Goal: Task Accomplishment & Management: Manage account settings

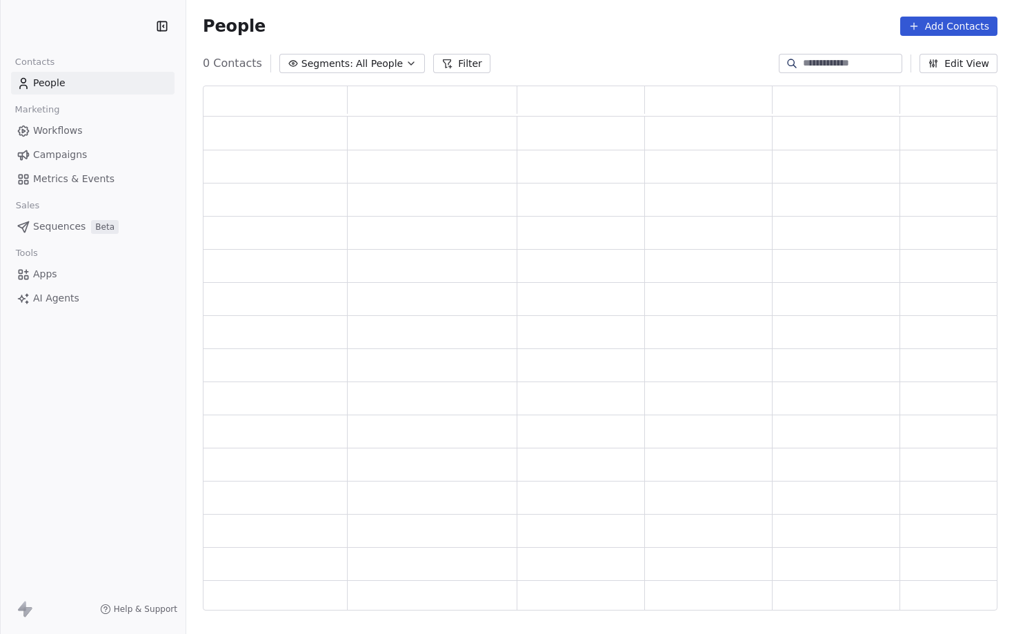
scroll to position [525, 794]
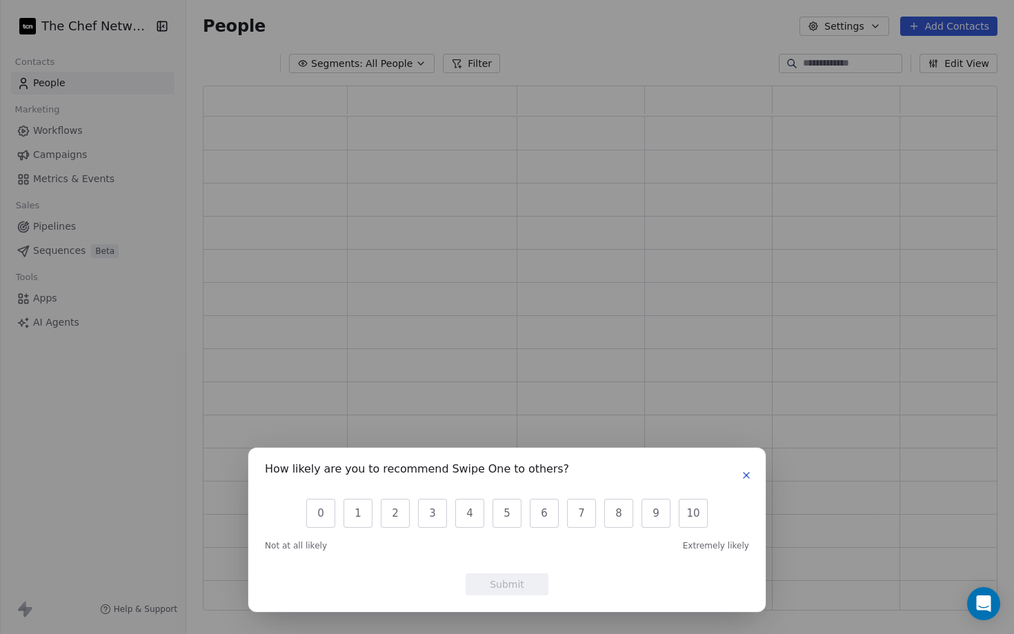
click at [742, 476] on icon "button" at bounding box center [746, 475] width 11 height 11
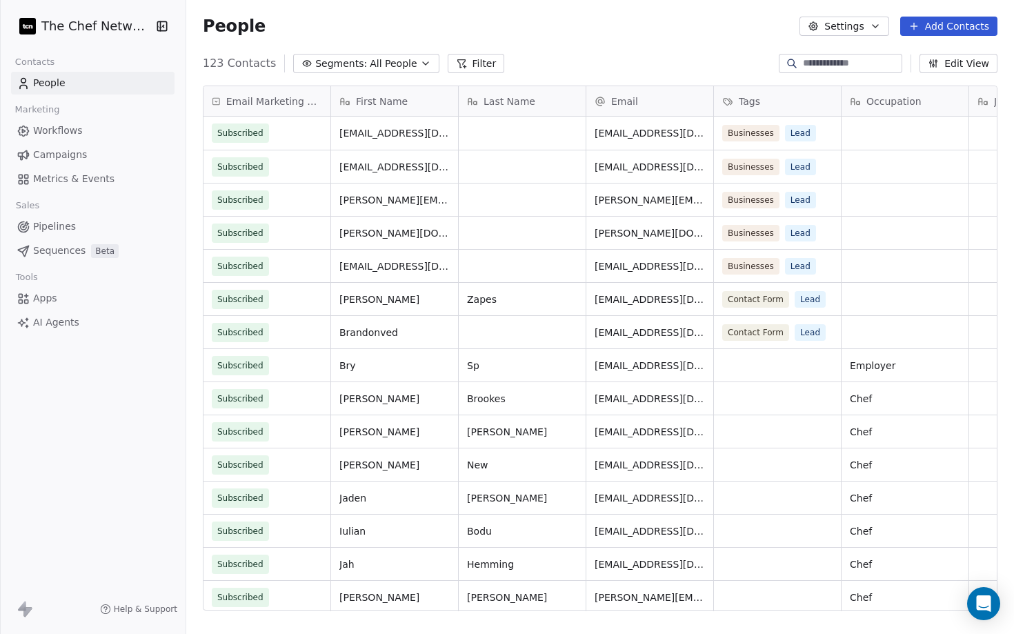
scroll to position [558, 827]
click at [647, 134] on span "thechefnetworkuk+demo@gmail.com" at bounding box center [677, 137] width 164 height 28
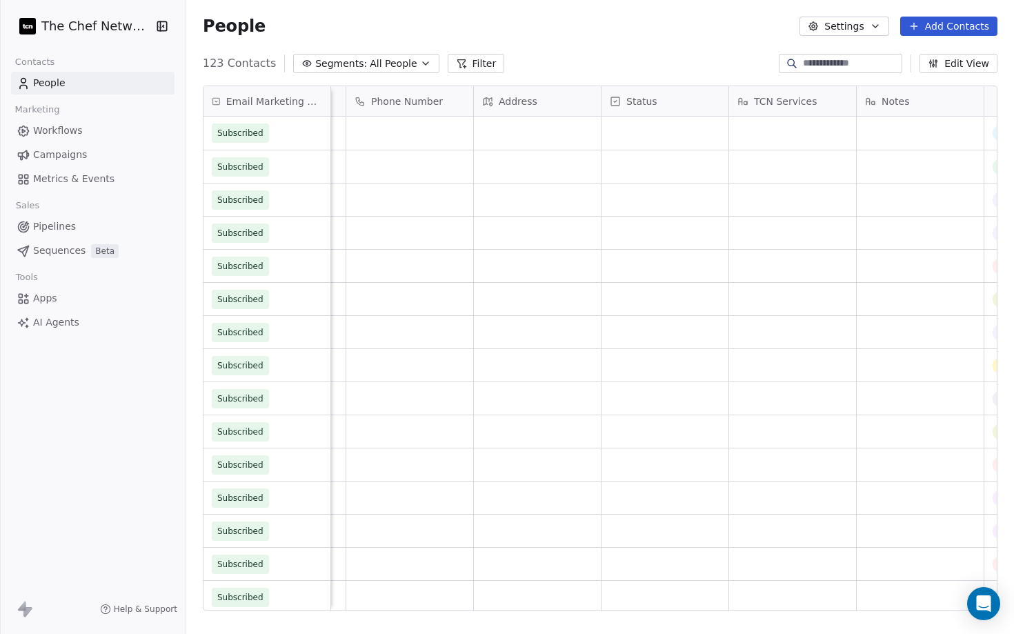
scroll to position [0, 937]
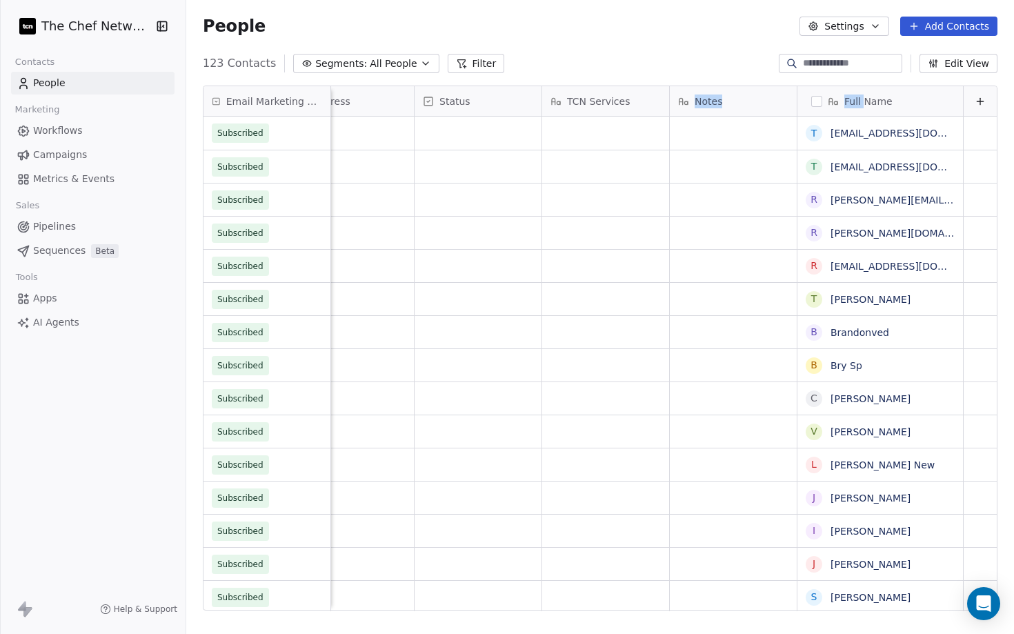
drag, startPoint x: 865, startPoint y: 101, endPoint x: 682, endPoint y: 91, distance: 183.0
click at [683, 91] on div "Occupation Job Title Phone Number Address Status TCN Services Notes Full Name" at bounding box center [195, 101] width 1602 height 30
click at [867, 132] on link "thechefnetworkuk+demo@gmail.com" at bounding box center [914, 133] width 169 height 11
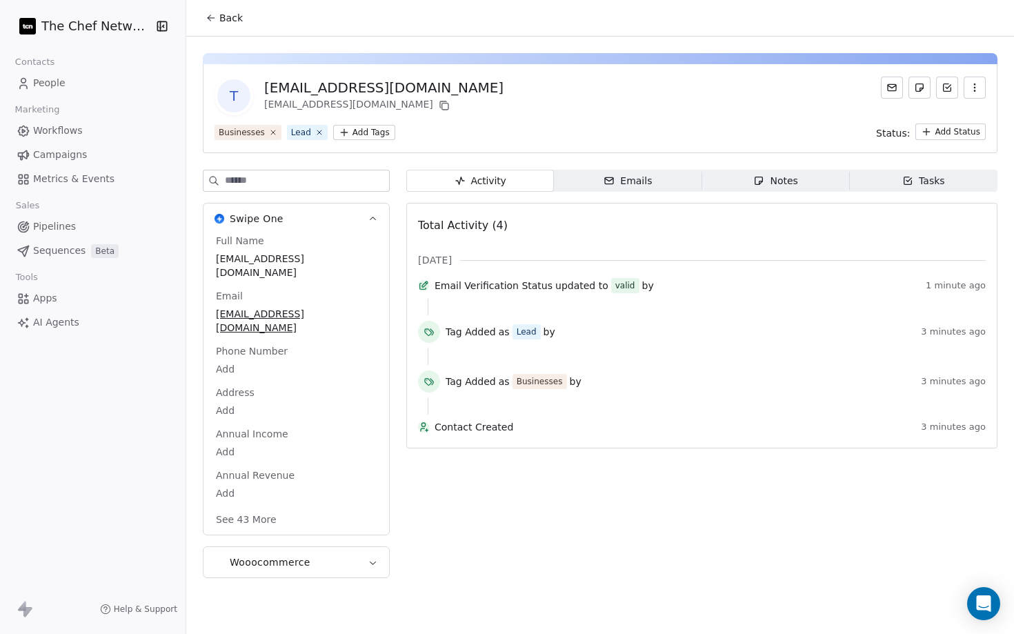
click at [643, 185] on div "Emails" at bounding box center [627, 181] width 48 height 14
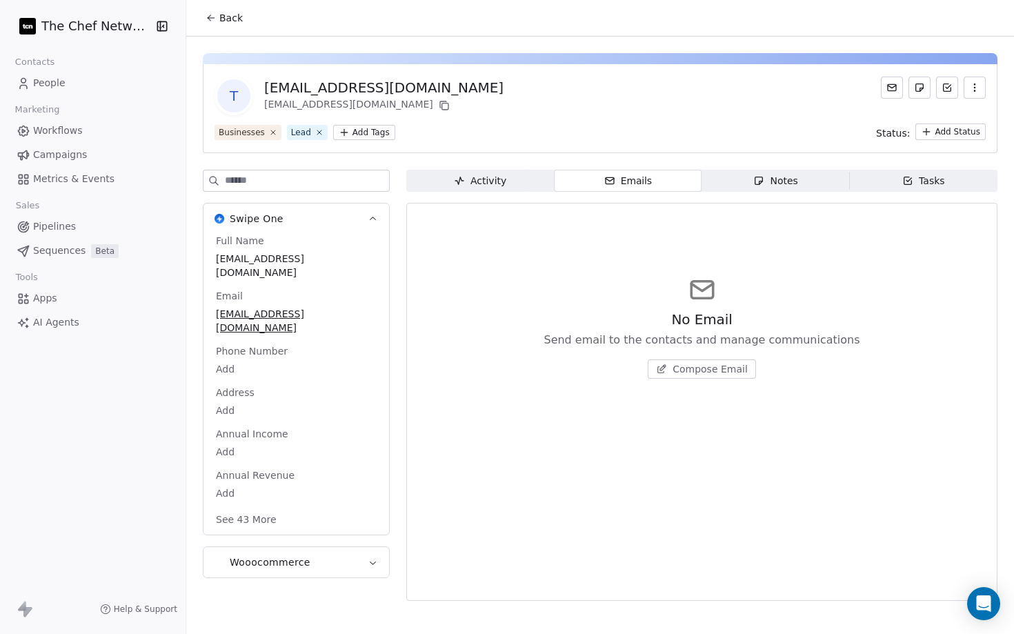
click at [514, 179] on span "Activity Activity" at bounding box center [480, 181] width 148 height 22
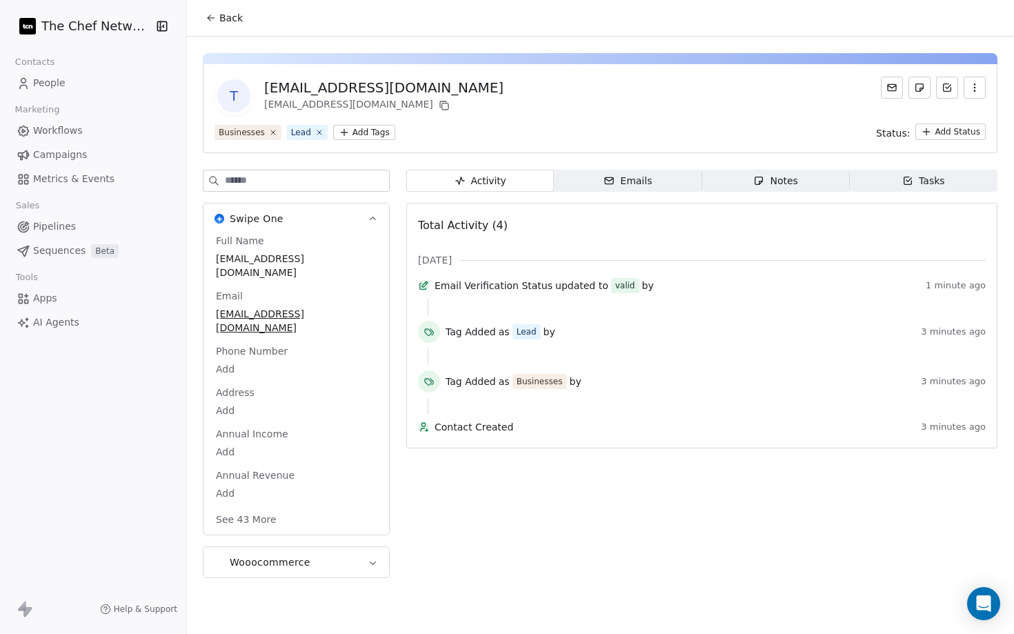
click at [635, 192] on div "Activity Activity Emails Emails Notes Notes Tasks Tasks Total Activity (4) Sep …" at bounding box center [701, 378] width 591 height 416
click at [632, 183] on div "Emails" at bounding box center [627, 181] width 48 height 14
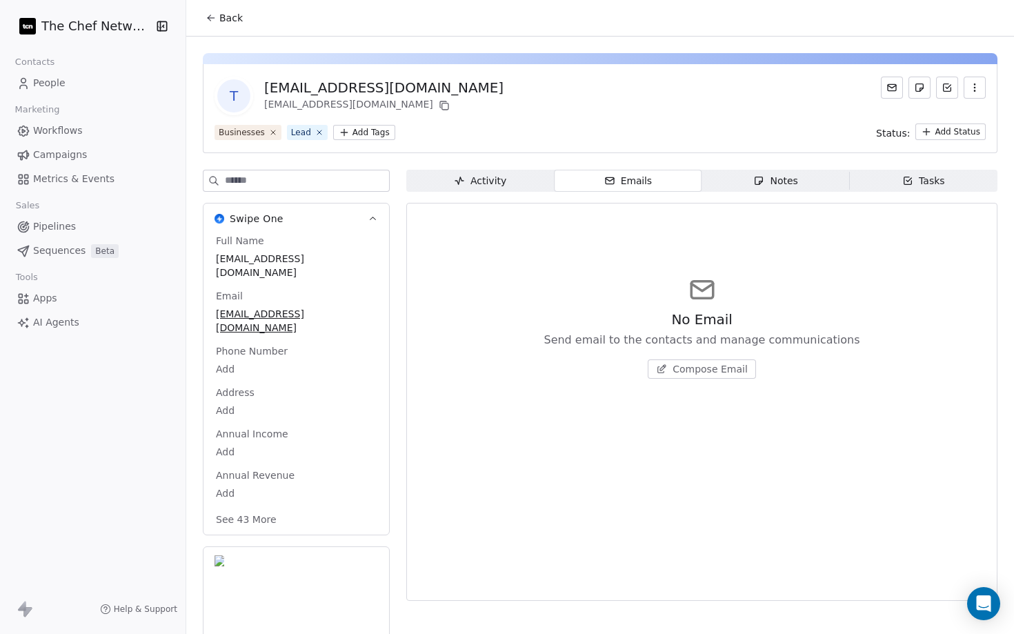
click at [905, 174] on div "Tasks" at bounding box center [923, 181] width 43 height 14
click at [781, 184] on div "Notes" at bounding box center [775, 181] width 44 height 14
click at [663, 181] on span "Emails Emails" at bounding box center [628, 181] width 148 height 22
click at [63, 248] on span "Sequences" at bounding box center [59, 250] width 52 height 14
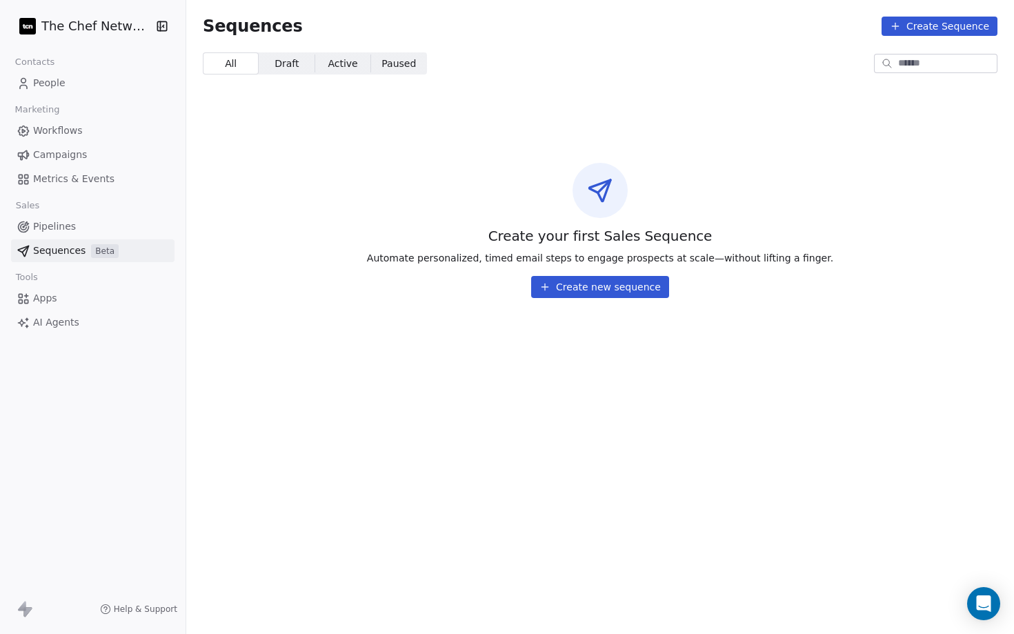
click at [61, 82] on span "People" at bounding box center [49, 83] width 32 height 14
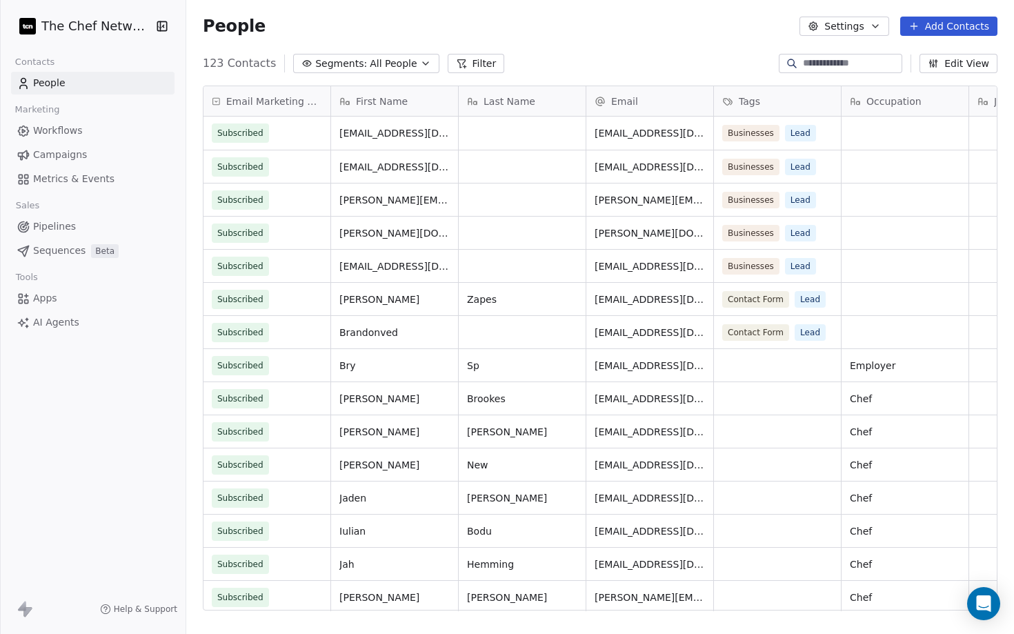
scroll to position [558, 827]
click at [67, 128] on span "Workflows" at bounding box center [58, 130] width 50 height 14
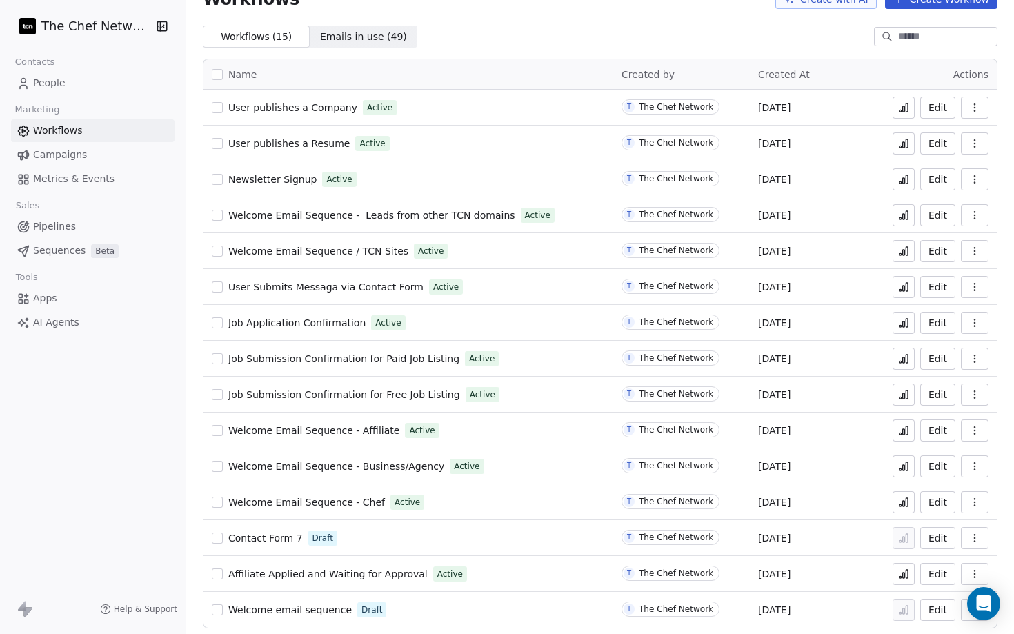
scroll to position [28, 0]
click at [903, 392] on icon at bounding box center [904, 395] width 2 height 6
click at [906, 392] on icon at bounding box center [906, 393] width 2 height 8
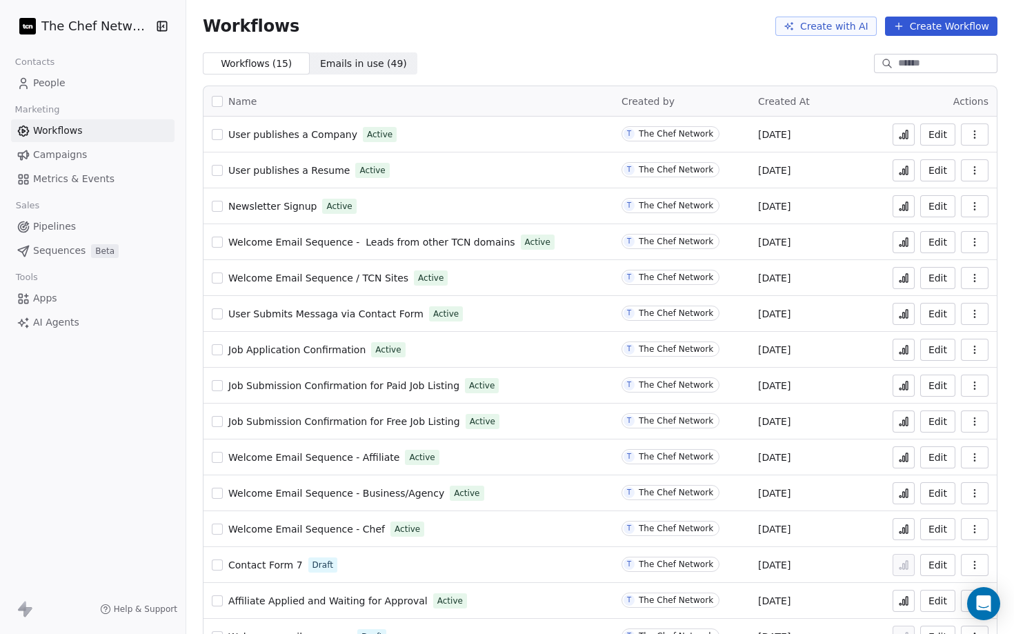
click at [80, 85] on link "People" at bounding box center [92, 83] width 163 height 23
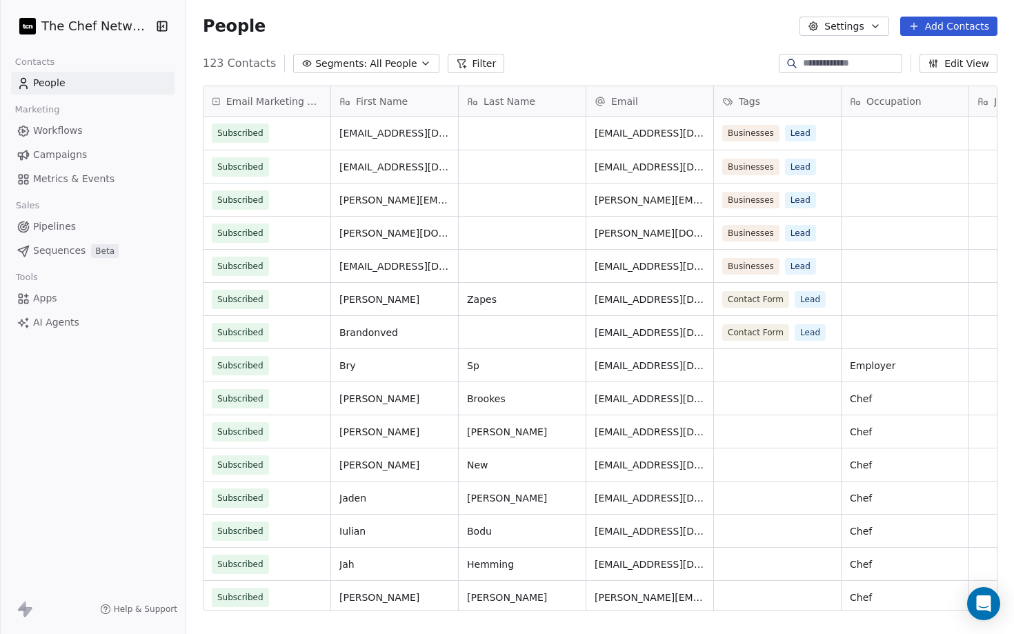
scroll to position [558, 827]
click at [854, 25] on button "Settings" at bounding box center [843, 26] width 89 height 19
click at [840, 63] on div "Contact Properties" at bounding box center [871, 56] width 123 height 22
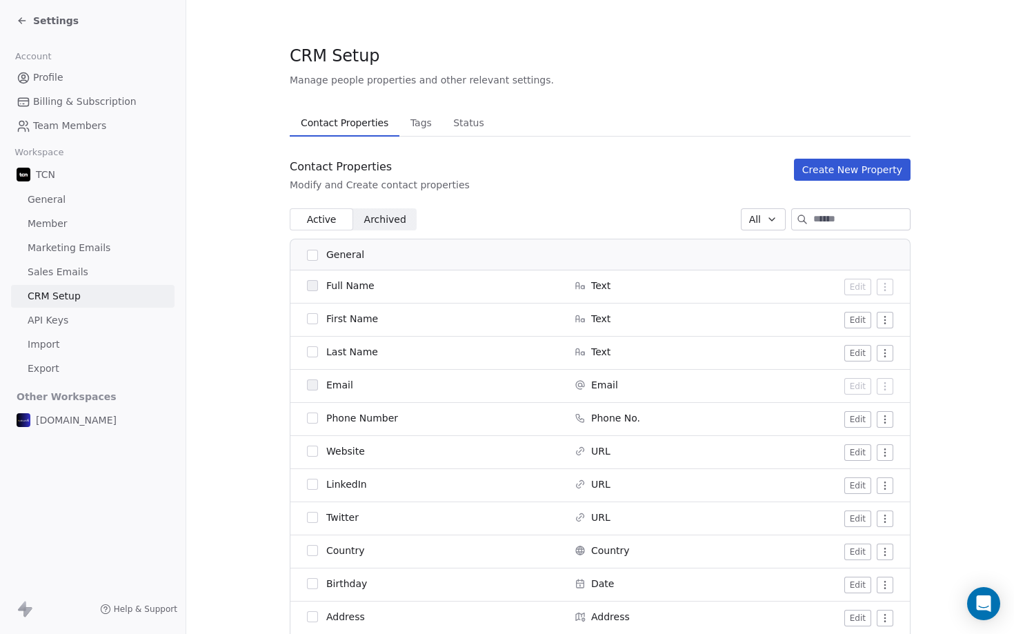
click at [356, 286] on span "Full Name" at bounding box center [350, 286] width 48 height 14
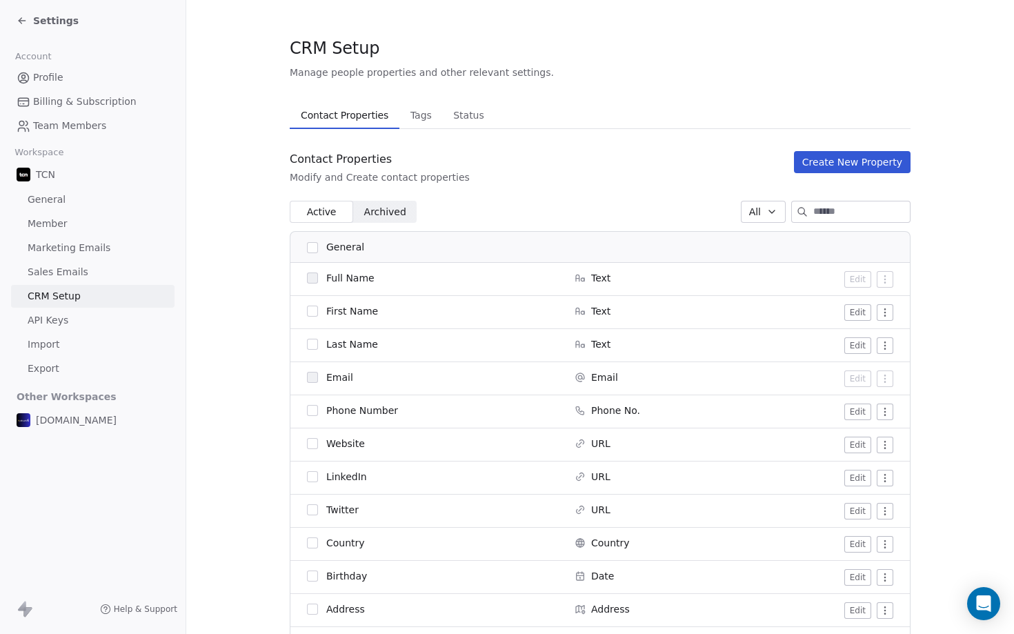
scroll to position [8, 0]
click at [103, 70] on link "Profile" at bounding box center [92, 77] width 163 height 23
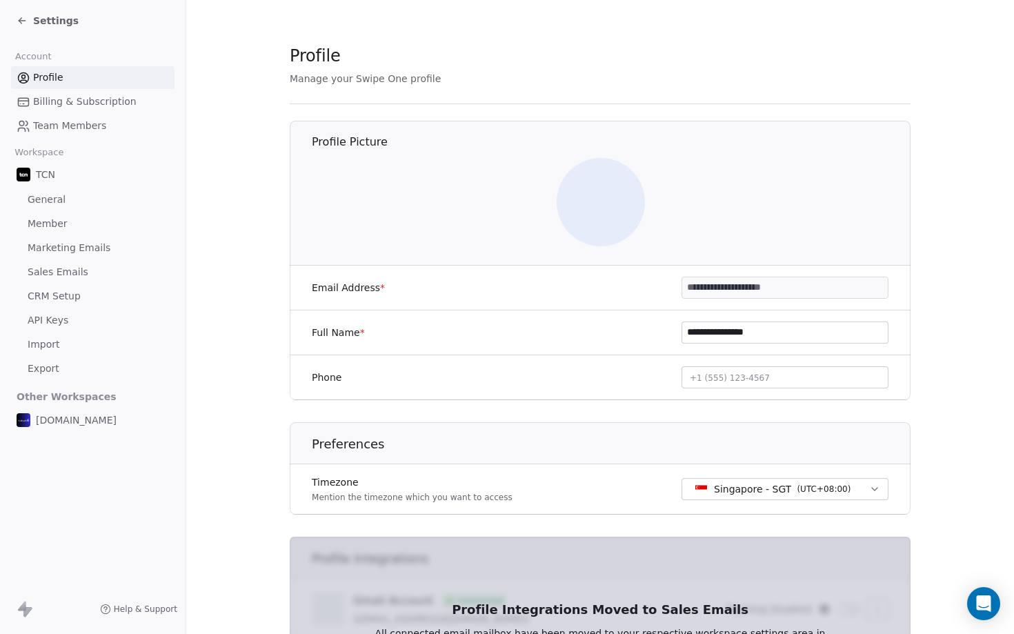
click at [63, 199] on link "General" at bounding box center [92, 199] width 163 height 23
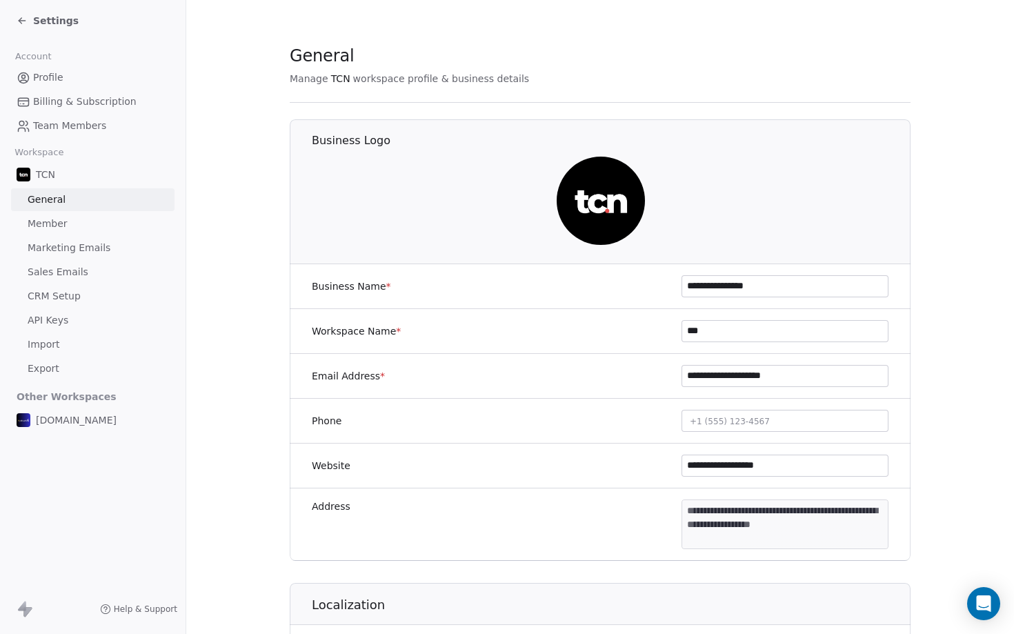
click at [18, 23] on icon at bounding box center [22, 20] width 11 height 11
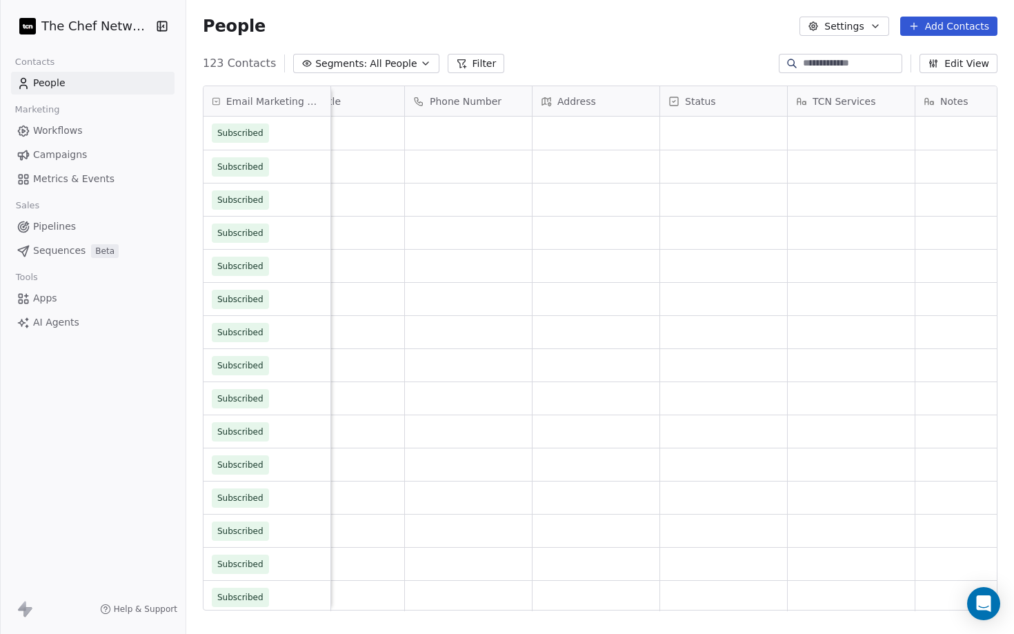
scroll to position [0, 937]
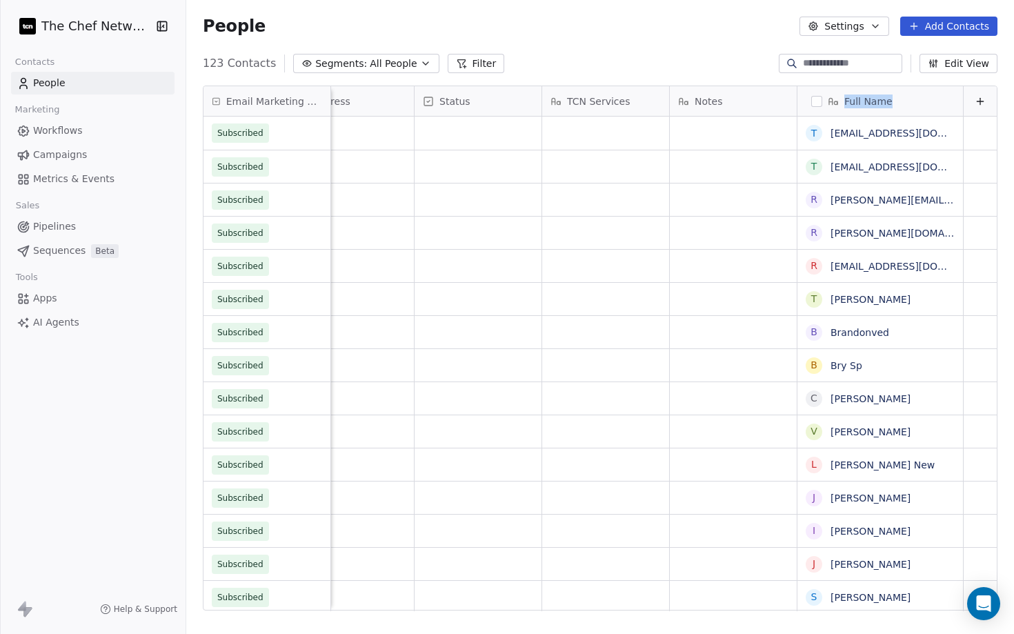
drag, startPoint x: 886, startPoint y: 99, endPoint x: 799, endPoint y: 101, distance: 86.9
click at [799, 101] on div "Full Name" at bounding box center [879, 101] width 165 height 30
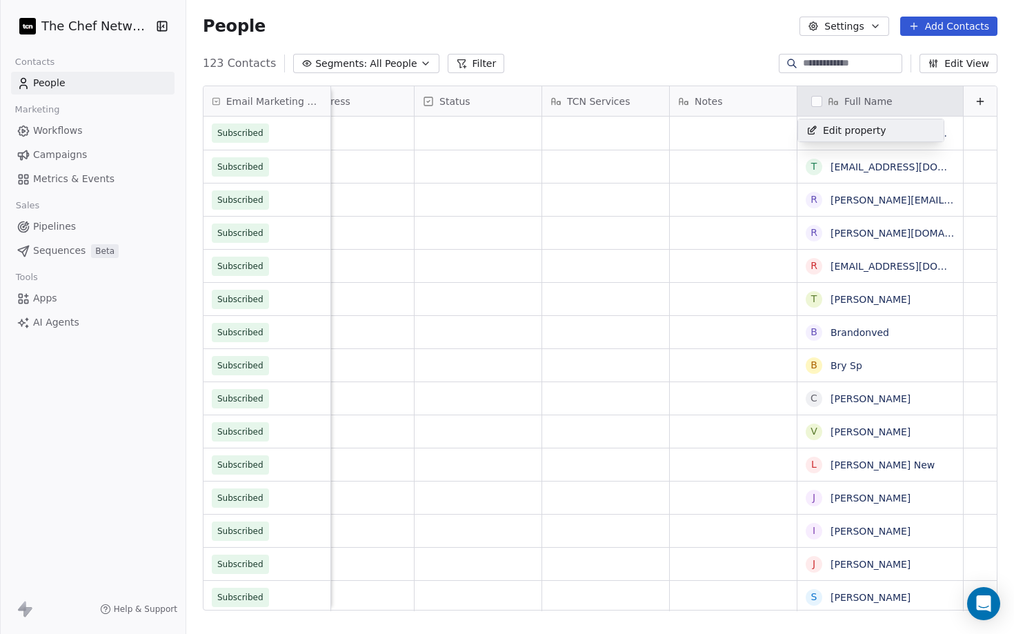
click at [825, 101] on html "The Chef Network Contacts People Marketing Workflows Campaigns Metrics & Events…" at bounding box center [507, 317] width 1014 height 634
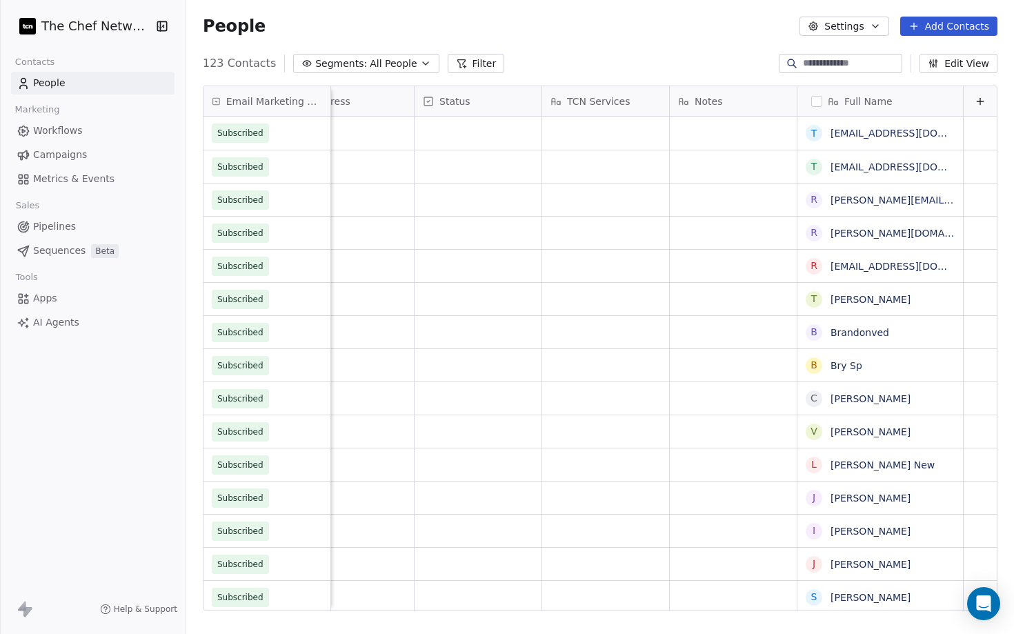
click at [812, 102] on button "button" at bounding box center [816, 101] width 11 height 11
drag, startPoint x: 860, startPoint y: 99, endPoint x: 729, endPoint y: 96, distance: 131.0
click at [728, 95] on div "Occupation Job Title Phone Number Address Status TCN Services Notes Full Name" at bounding box center [195, 101] width 1602 height 30
click at [938, 101] on div "Full Name" at bounding box center [878, 101] width 146 height 14
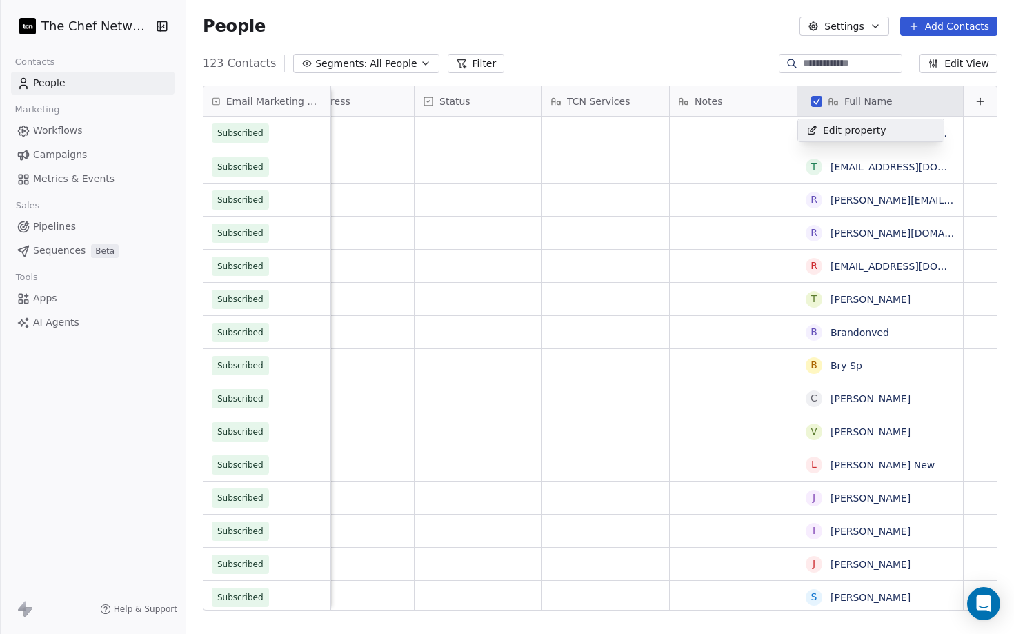
click at [894, 103] on html "The Chef Network Contacts People Marketing Workflows Campaigns Metrics & Events…" at bounding box center [507, 317] width 1014 height 634
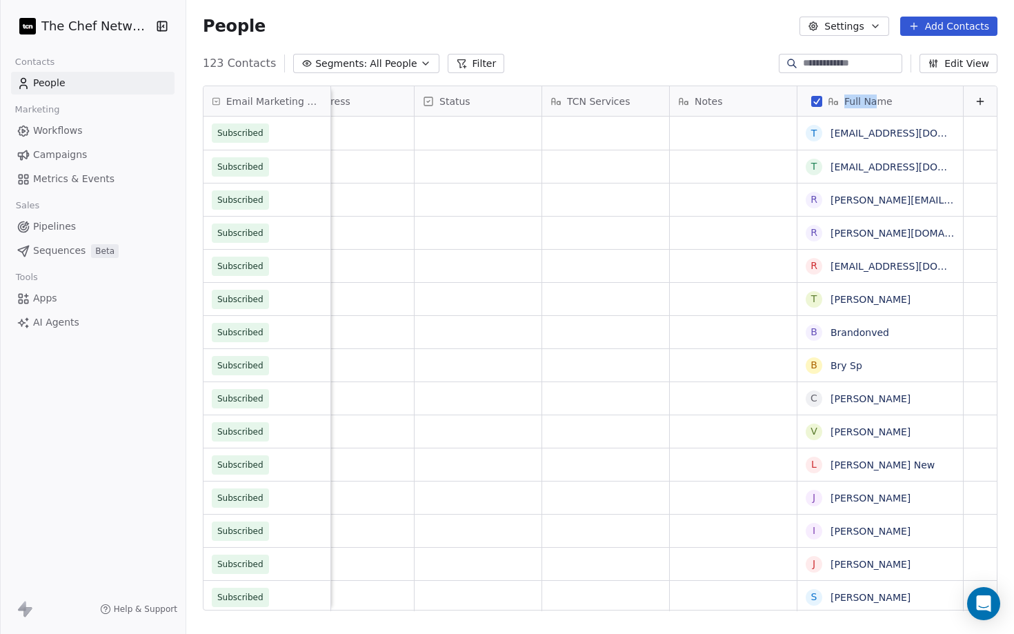
drag, startPoint x: 877, startPoint y: 99, endPoint x: 736, endPoint y: 110, distance: 141.0
click at [736, 109] on div "Occupation Job Title Phone Number Address Status TCN Services Notes Full Name" at bounding box center [195, 101] width 1602 height 30
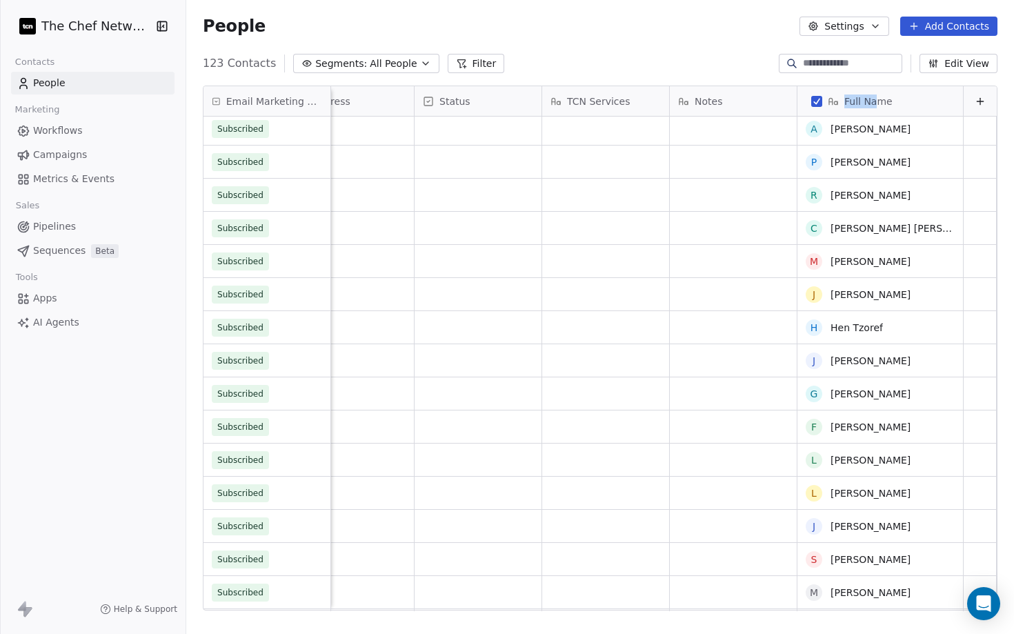
scroll to position [0, 0]
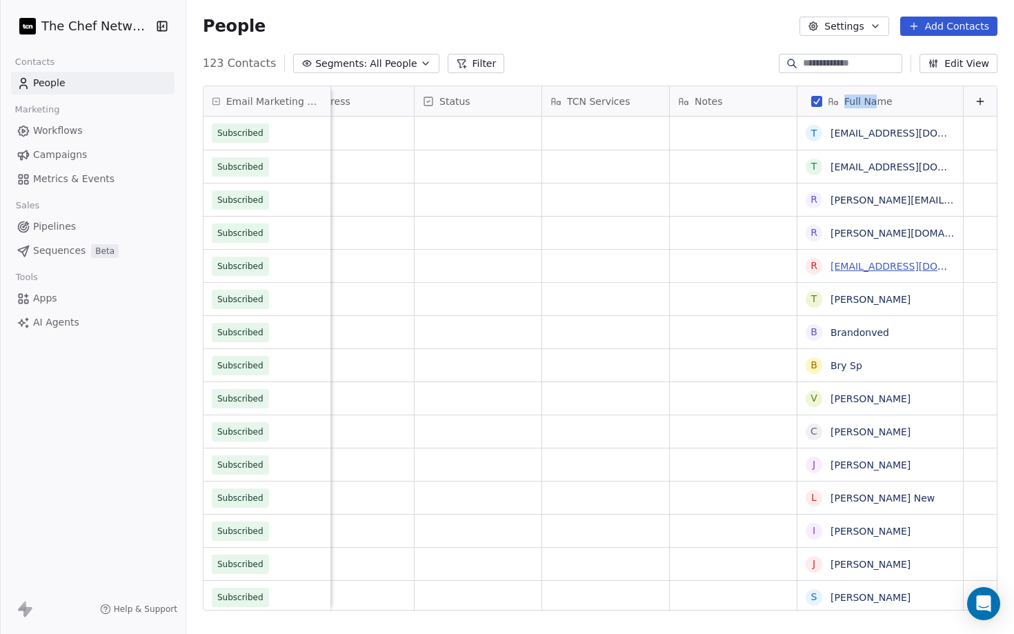
click at [855, 265] on link "rphael.ichtertz@excelsior.com.mt" at bounding box center [914, 266] width 169 height 11
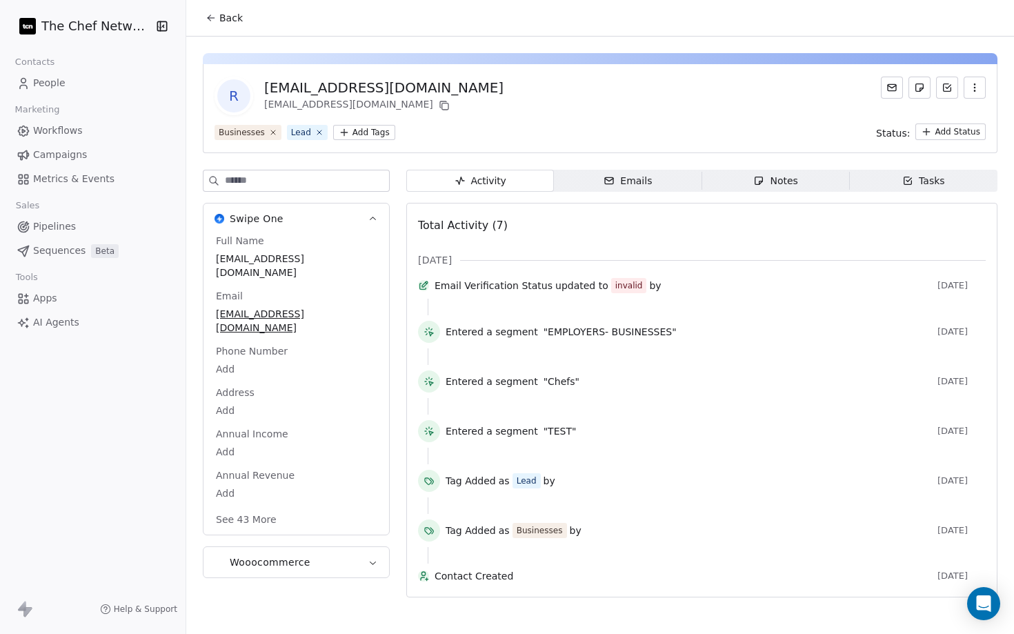
click at [665, 182] on span "Emails Emails" at bounding box center [628, 181] width 148 height 22
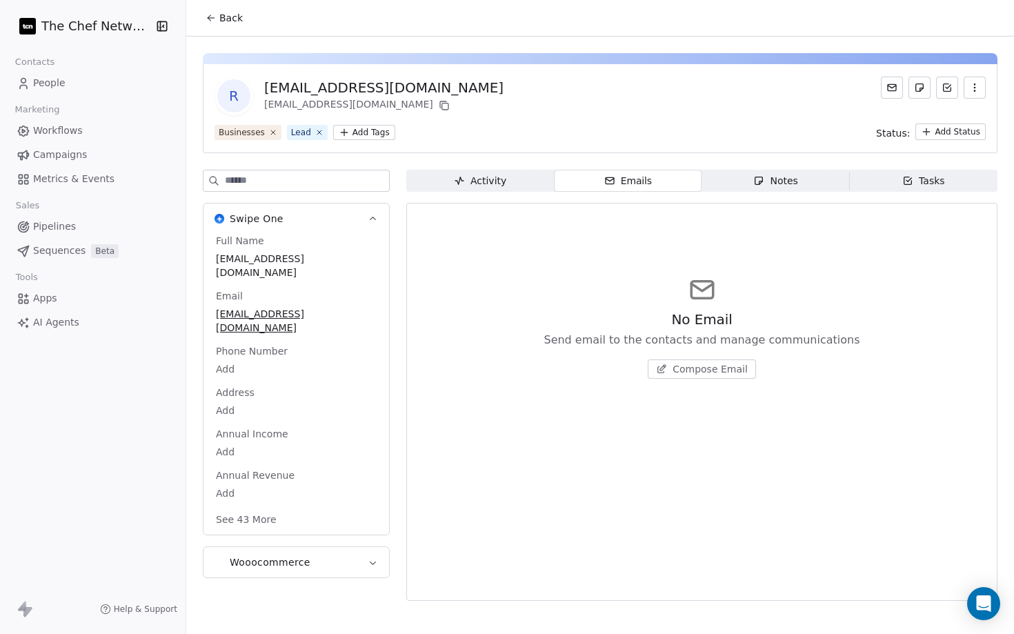
click at [512, 182] on span "Activity Activity" at bounding box center [480, 181] width 148 height 22
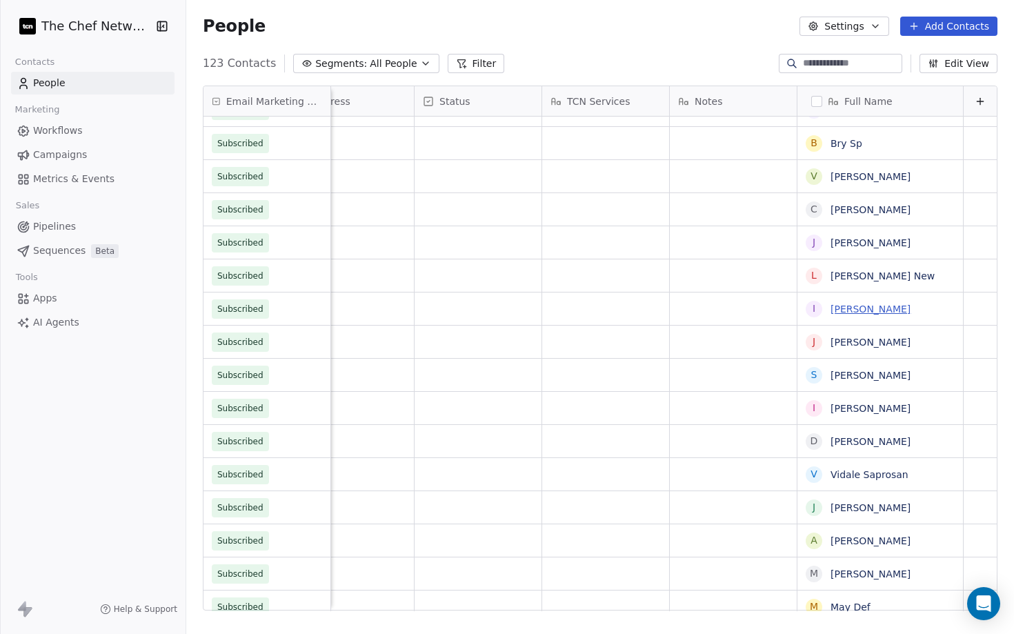
click at [869, 309] on link "Iulian Bodu" at bounding box center [870, 308] width 80 height 11
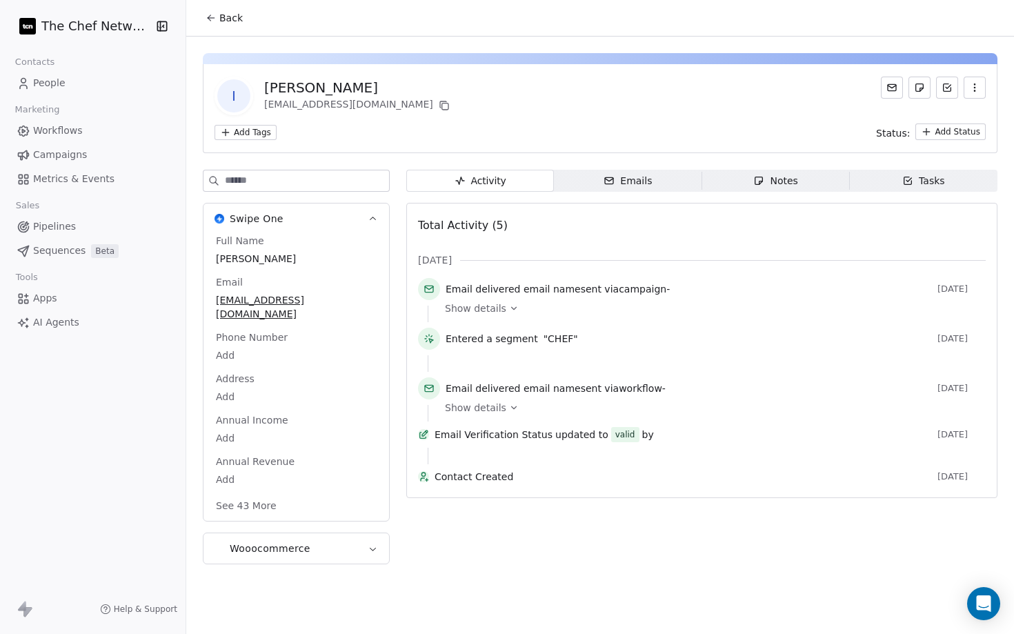
click at [658, 181] on span "Emails Emails" at bounding box center [628, 181] width 148 height 22
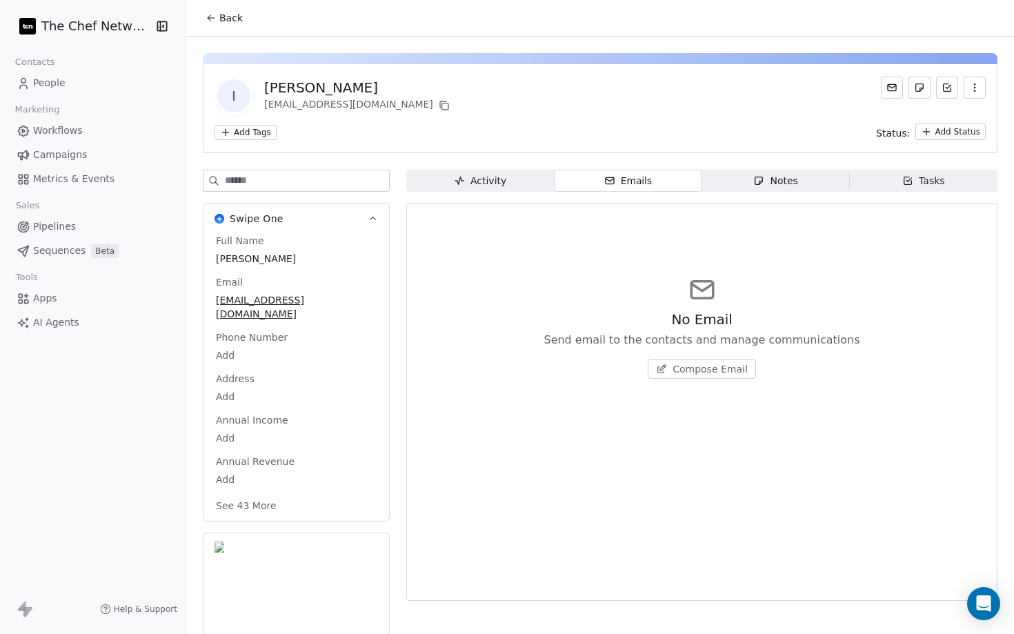
click at [66, 134] on span "Workflows" at bounding box center [58, 130] width 50 height 14
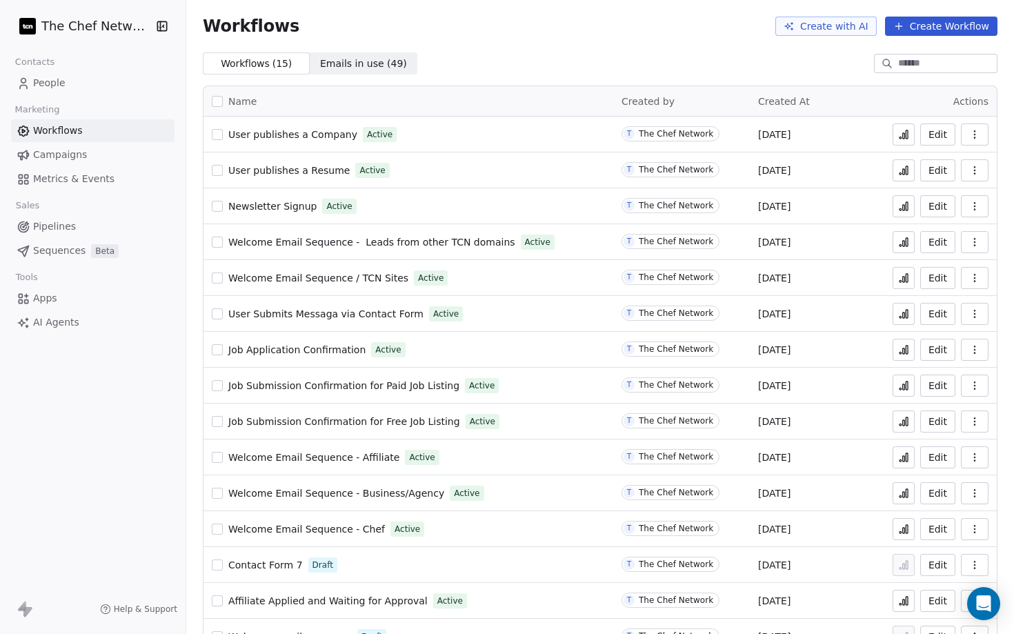
click at [905, 132] on icon at bounding box center [903, 134] width 11 height 11
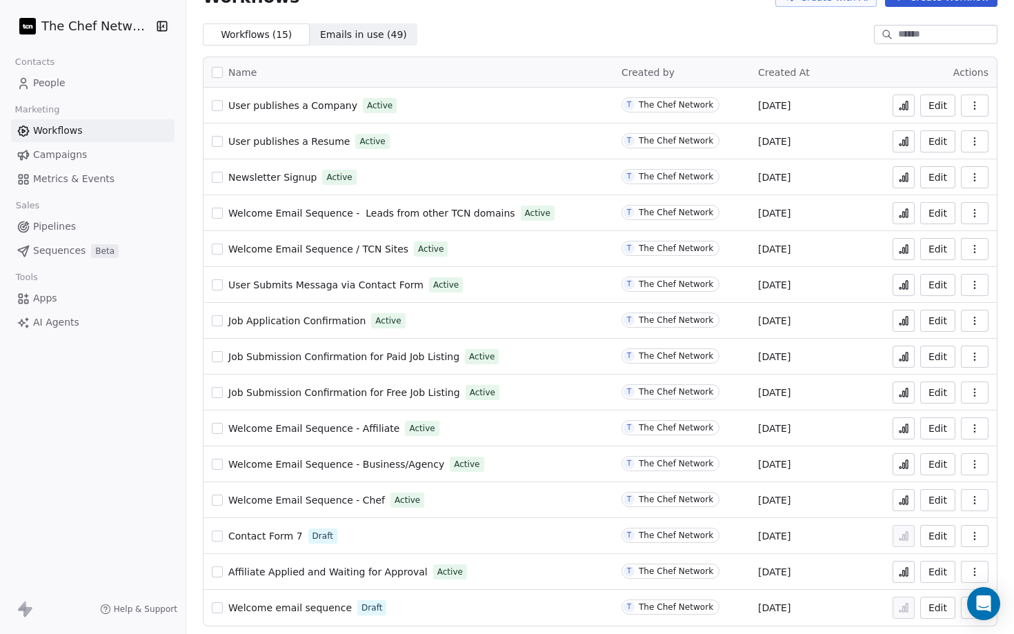
scroll to position [32, 0]
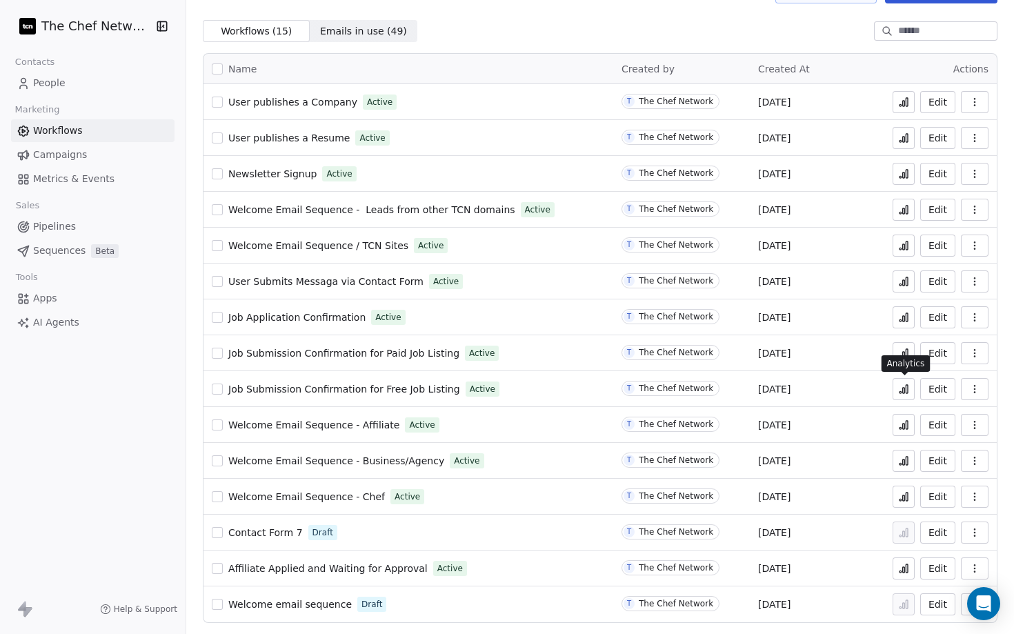
click at [904, 385] on icon at bounding box center [903, 388] width 11 height 11
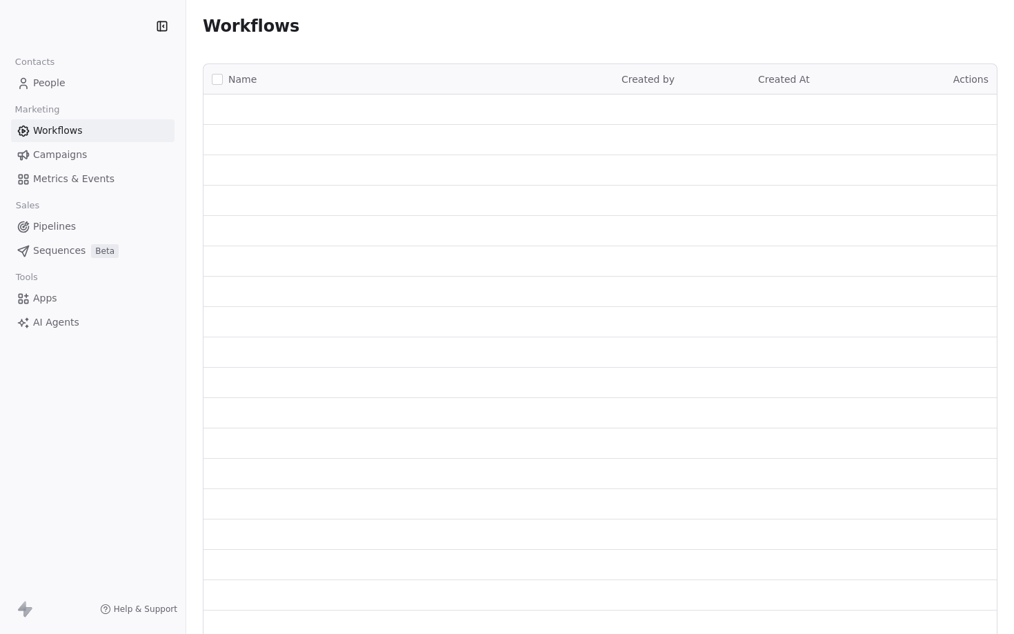
click at [91, 153] on link "Campaigns" at bounding box center [92, 154] width 163 height 23
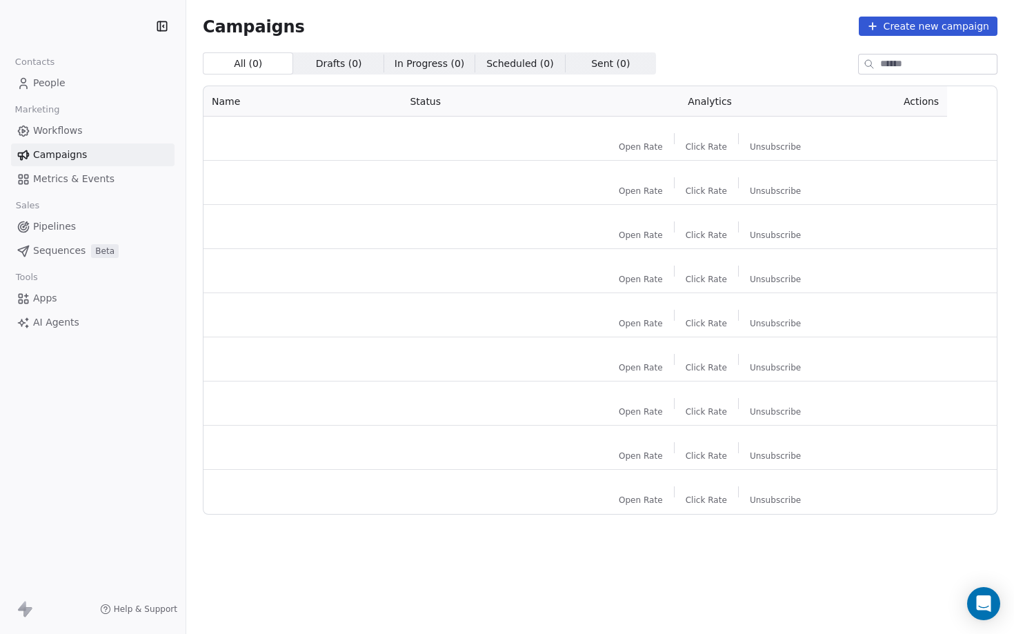
click at [96, 134] on link "Workflows" at bounding box center [92, 130] width 163 height 23
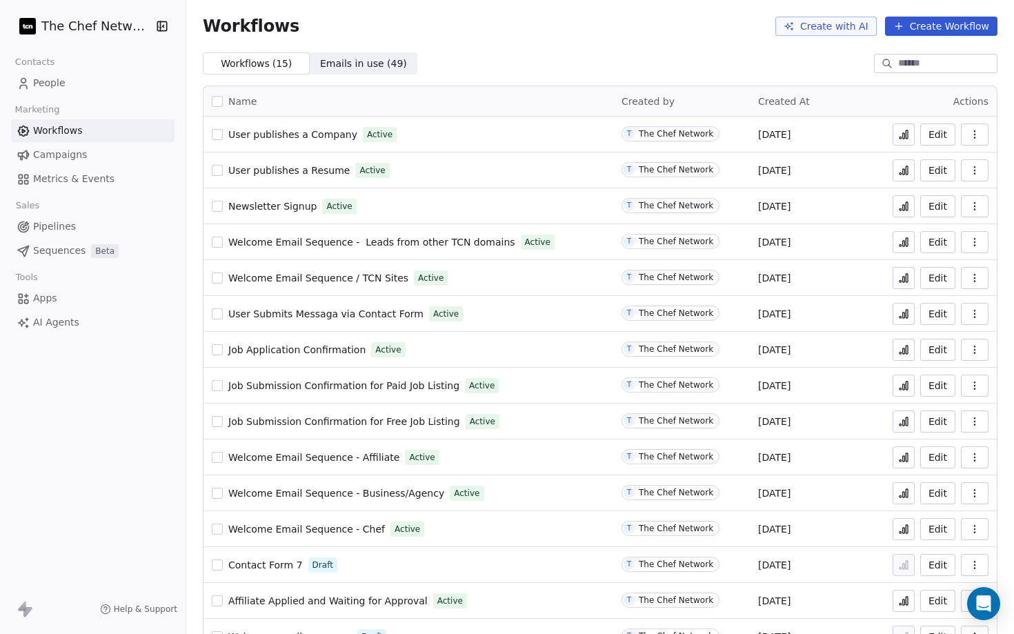
click at [370, 61] on span "Emails in use ( 49 )" at bounding box center [363, 64] width 87 height 14
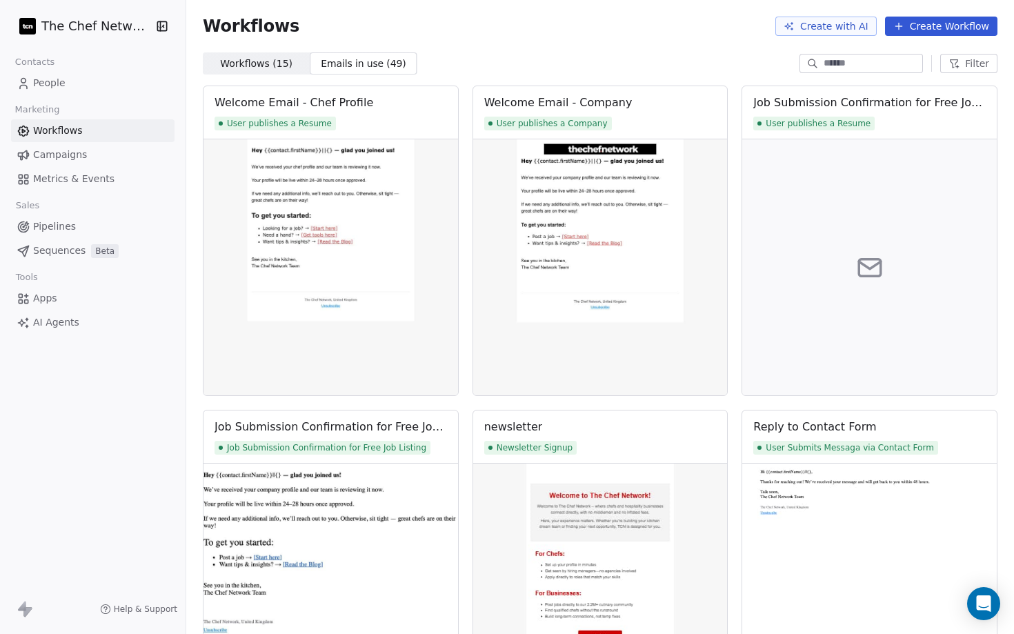
click at [70, 156] on span "Campaigns" at bounding box center [60, 155] width 54 height 14
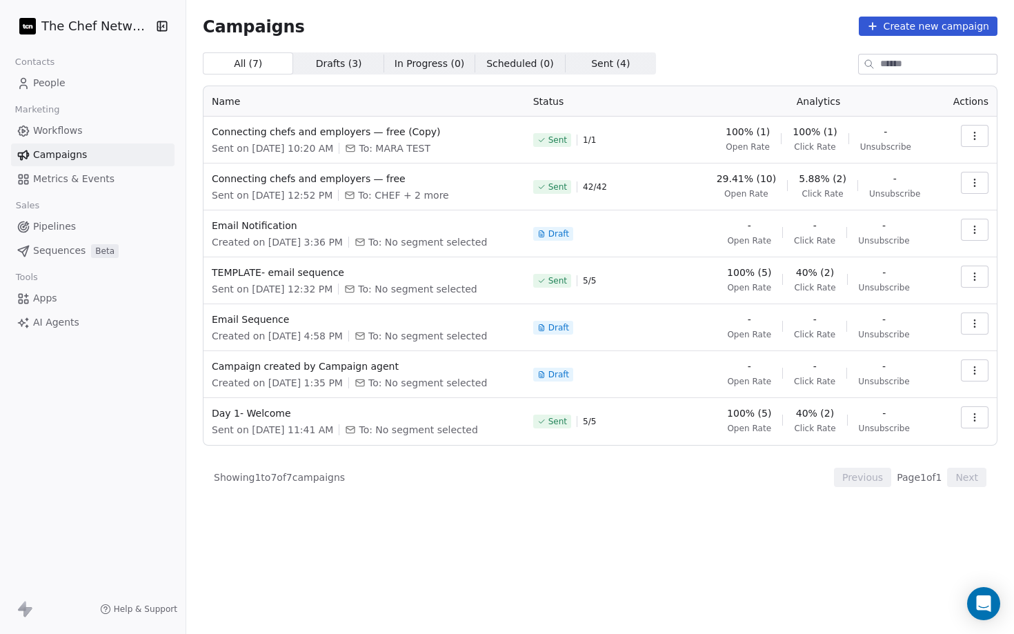
click at [603, 57] on span "Sent ( 4 )" at bounding box center [610, 64] width 39 height 14
click at [605, 67] on span "Sent ( 4 )" at bounding box center [610, 64] width 39 height 14
click at [256, 65] on span "All ( 7 )" at bounding box center [248, 64] width 29 height 14
click at [69, 226] on span "Pipelines" at bounding box center [54, 226] width 43 height 14
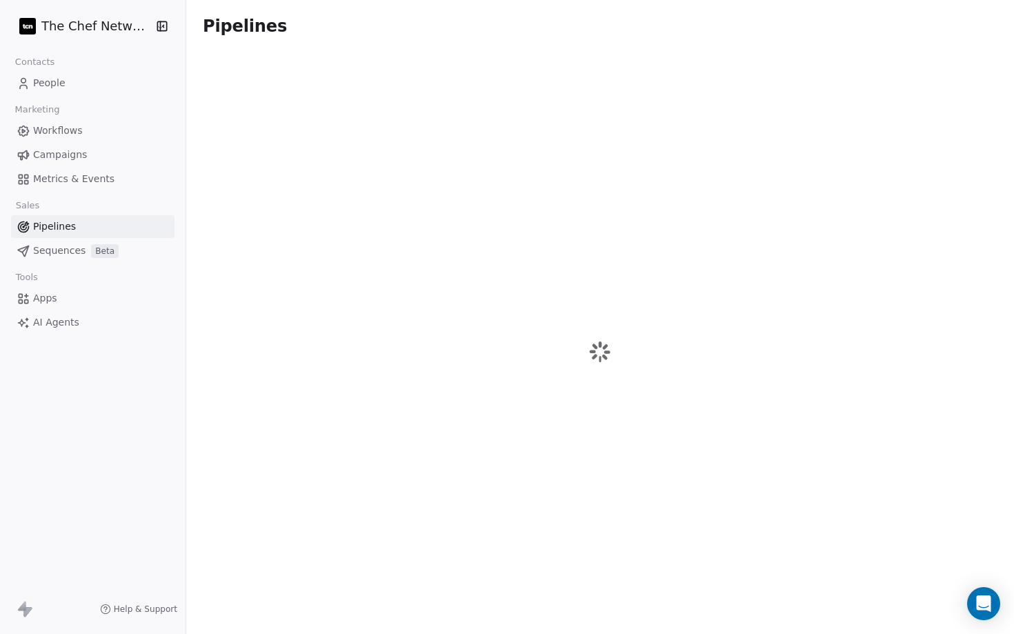
click at [47, 296] on span "Apps" at bounding box center [45, 298] width 24 height 14
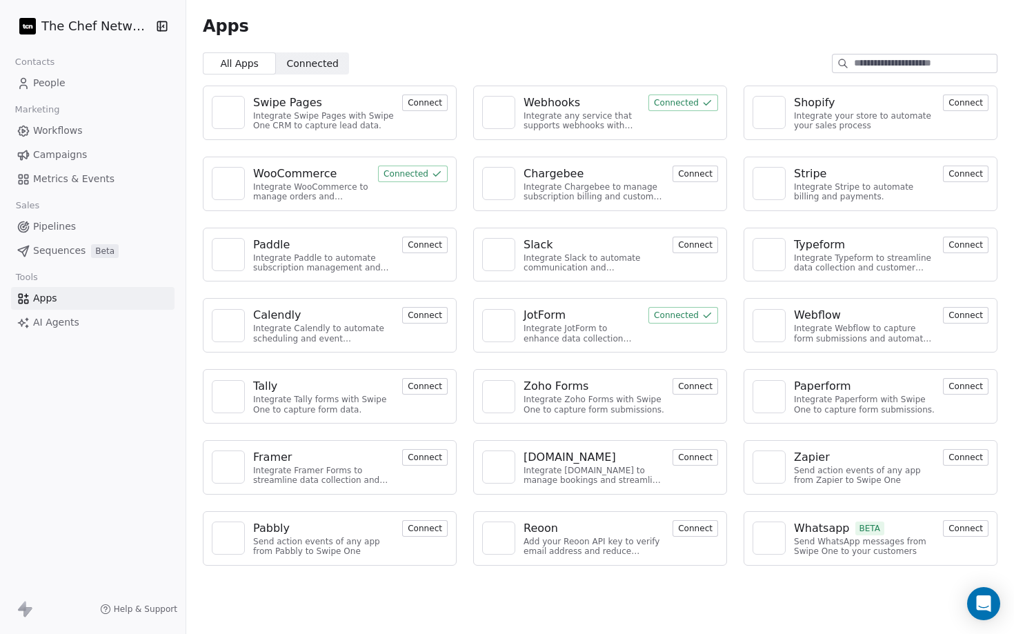
click at [319, 67] on span "Connected" at bounding box center [313, 64] width 52 height 14
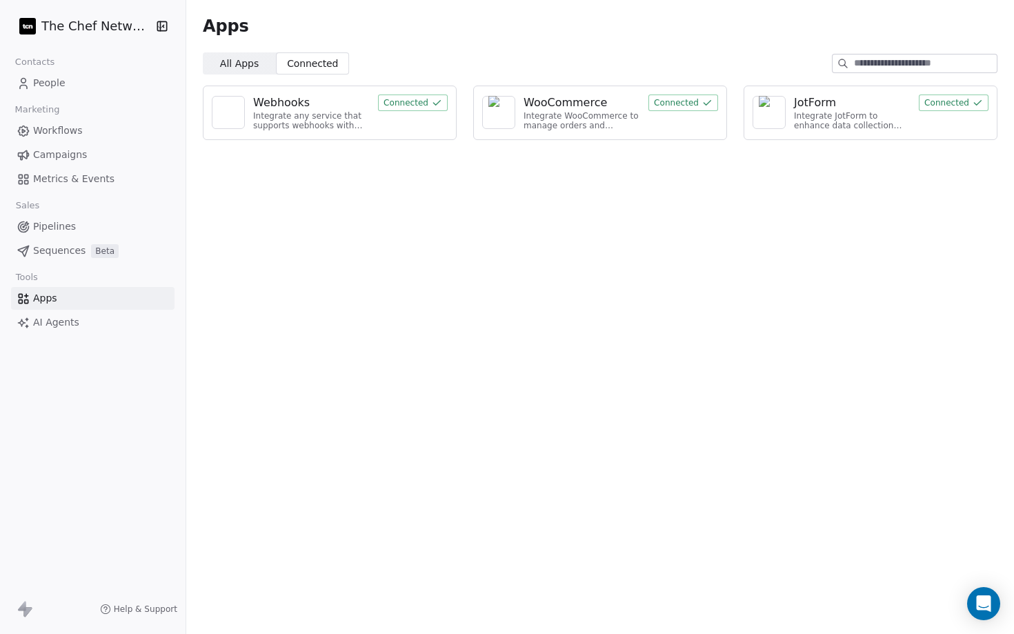
click at [250, 70] on span "All Apps All Apps" at bounding box center [239, 63] width 73 height 22
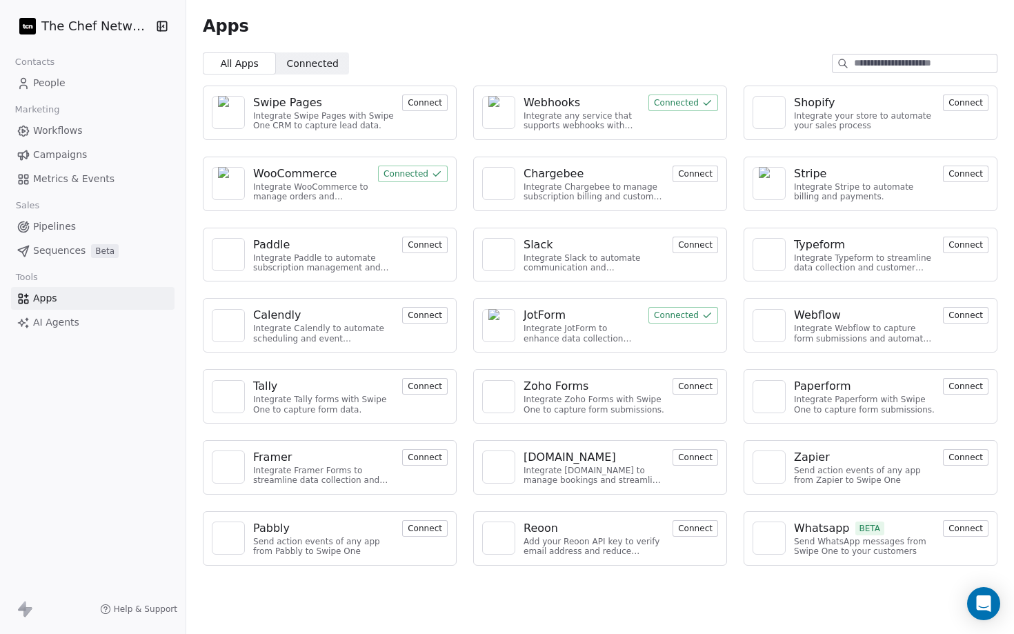
click at [568, 101] on div "Webhooks" at bounding box center [551, 102] width 57 height 17
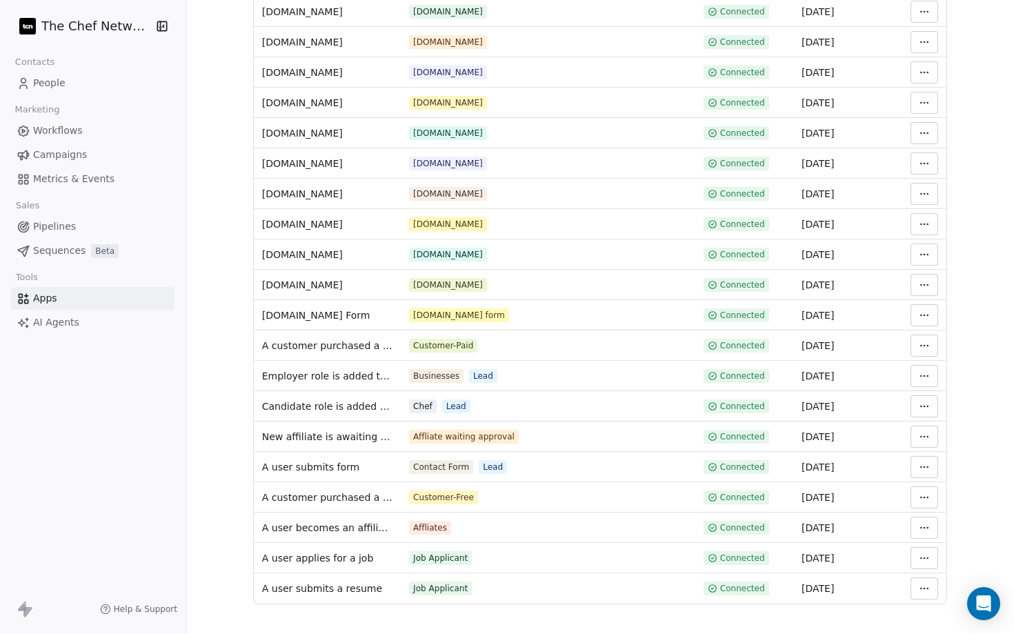
scroll to position [713, 0]
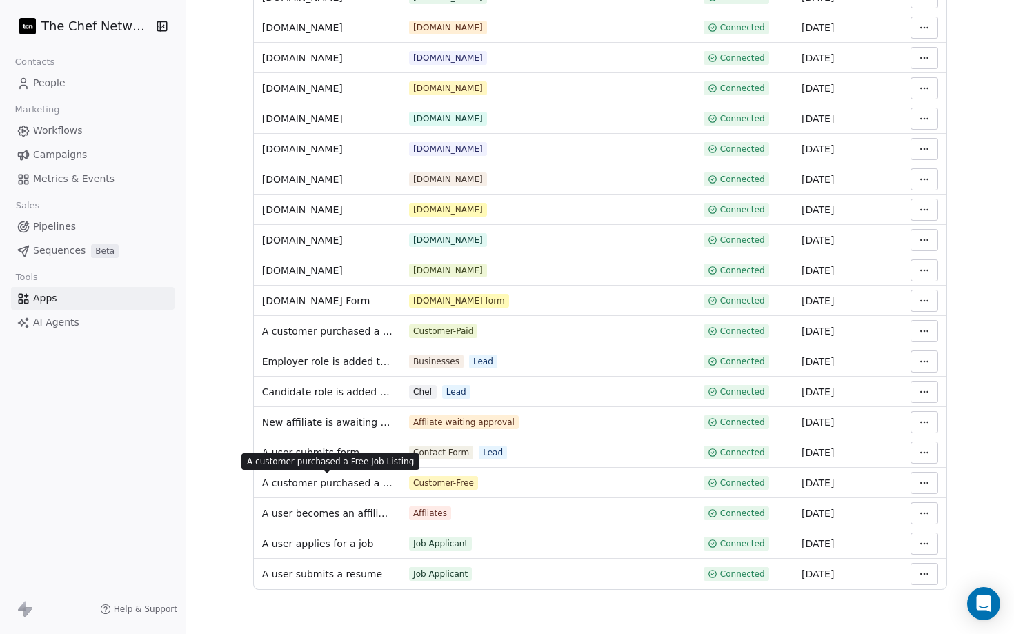
click at [356, 482] on span "A customer purchased a Free Job Listing" at bounding box center [327, 483] width 130 height 14
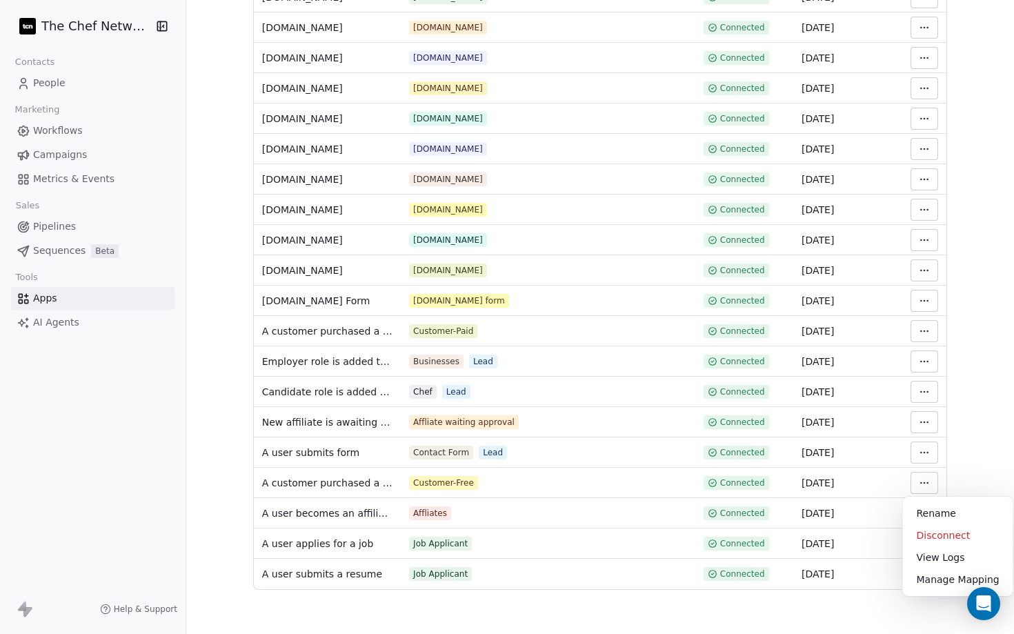
click at [927, 481] on html "The Chef Network Contacts People Marketing Workflows Campaigns Metrics & Events…" at bounding box center [507, 317] width 1014 height 634
click at [927, 555] on div "View Logs" at bounding box center [957, 557] width 99 height 22
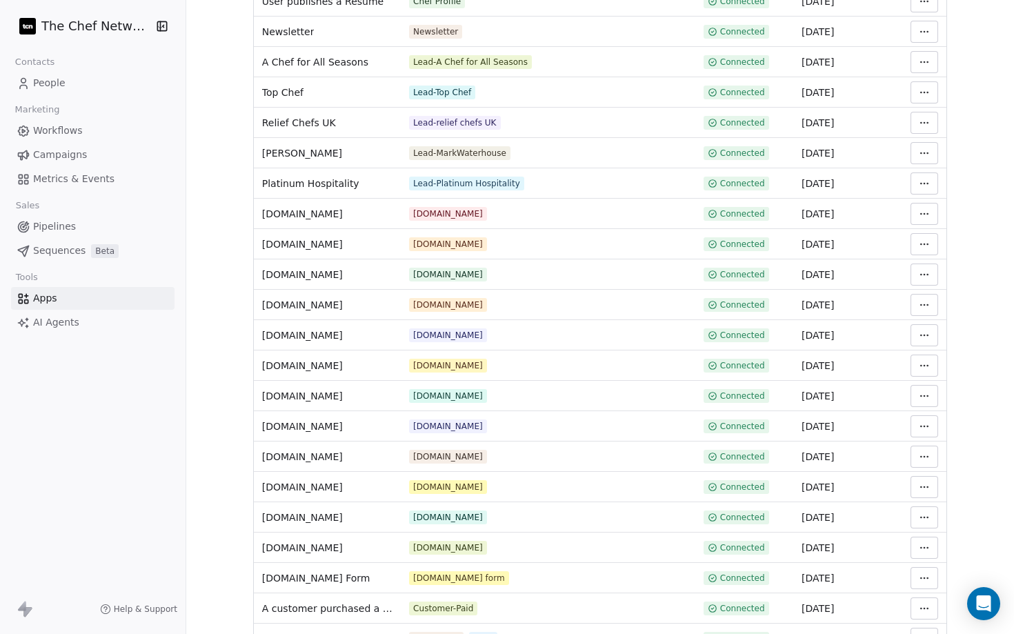
scroll to position [713, 0]
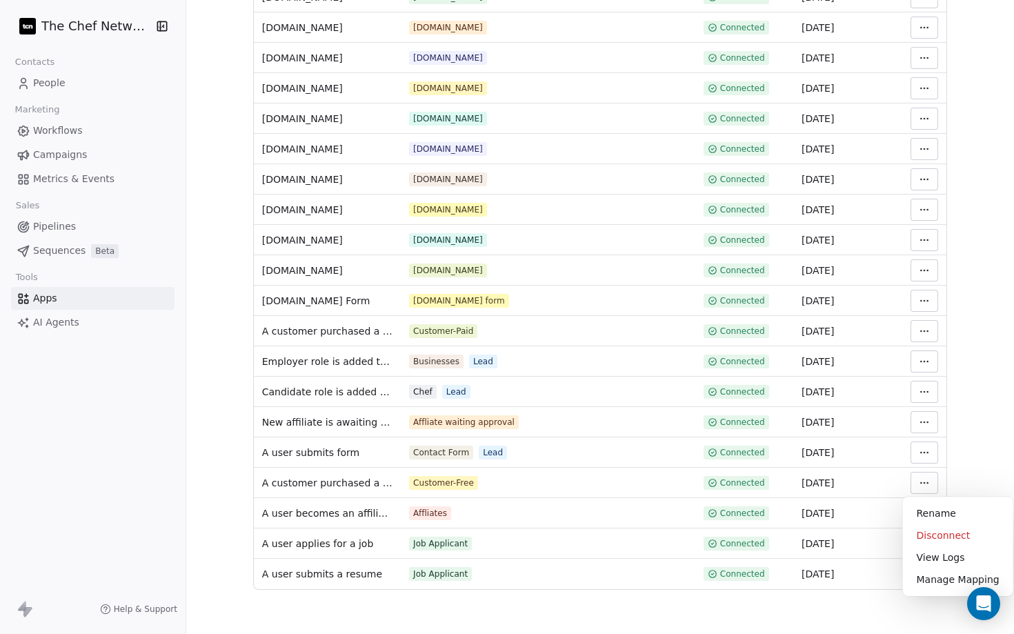
click at [925, 481] on html "The Chef Network Contacts People Marketing Workflows Campaigns Metrics & Events…" at bounding box center [507, 317] width 1014 height 634
click at [928, 581] on div "Manage Mapping" at bounding box center [957, 579] width 99 height 22
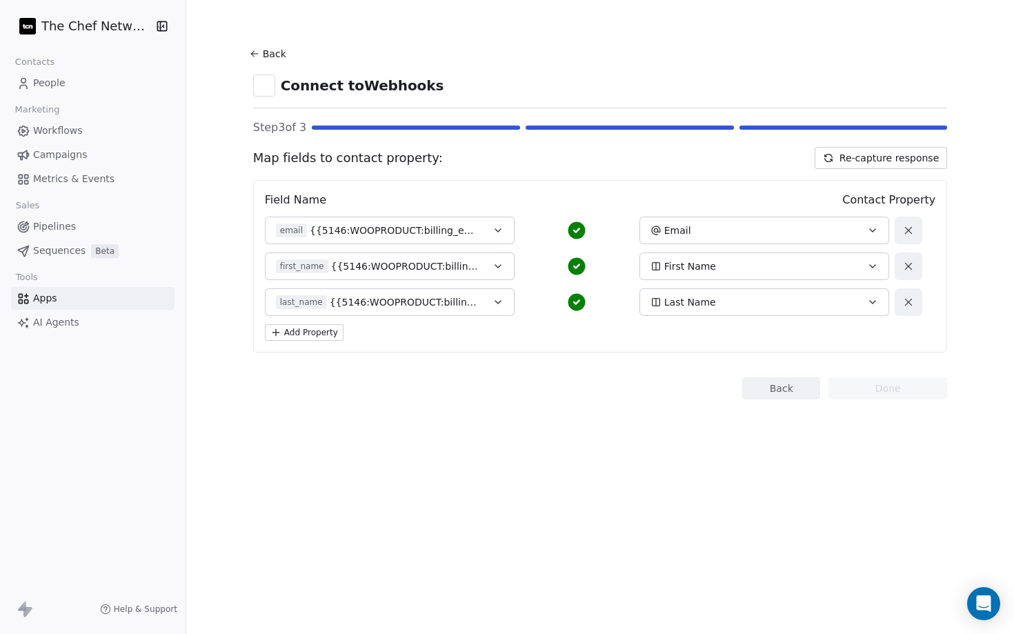
click at [893, 170] on div "Map fields to contact property: Re-capture response Field Name Contact Property…" at bounding box center [600, 249] width 694 height 205
click at [890, 156] on button "Re-capture response" at bounding box center [880, 158] width 132 height 22
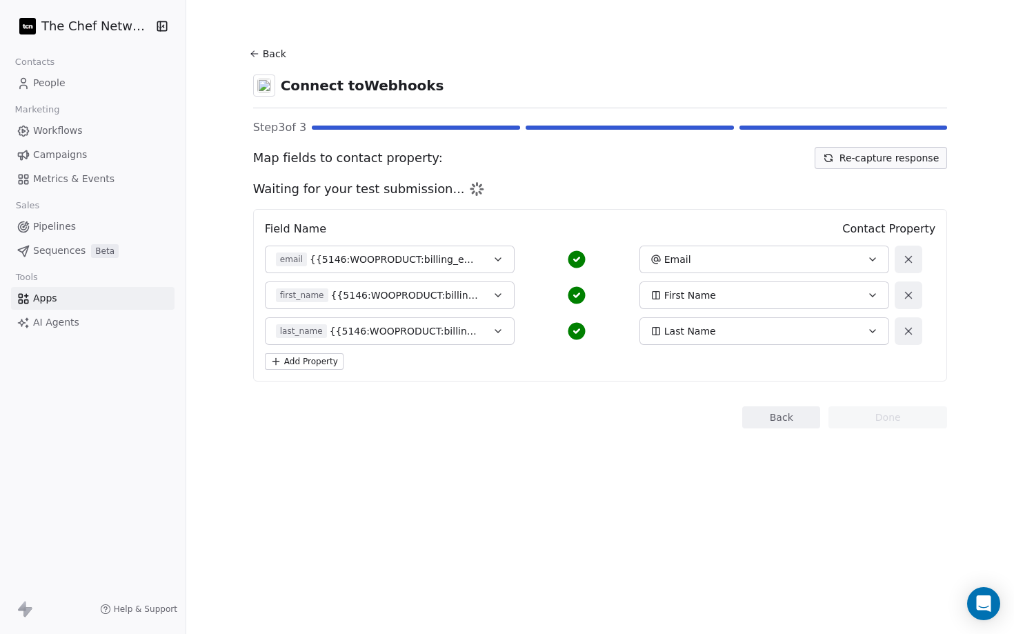
click at [263, 43] on button "Back" at bounding box center [270, 53] width 44 height 25
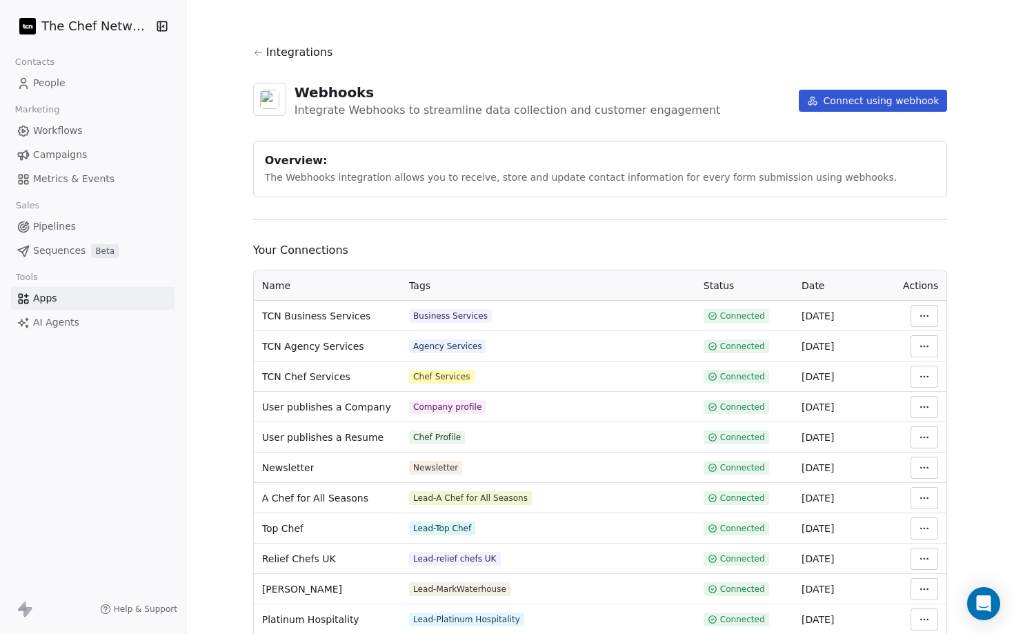
click at [58, 81] on span "People" at bounding box center [49, 83] width 32 height 14
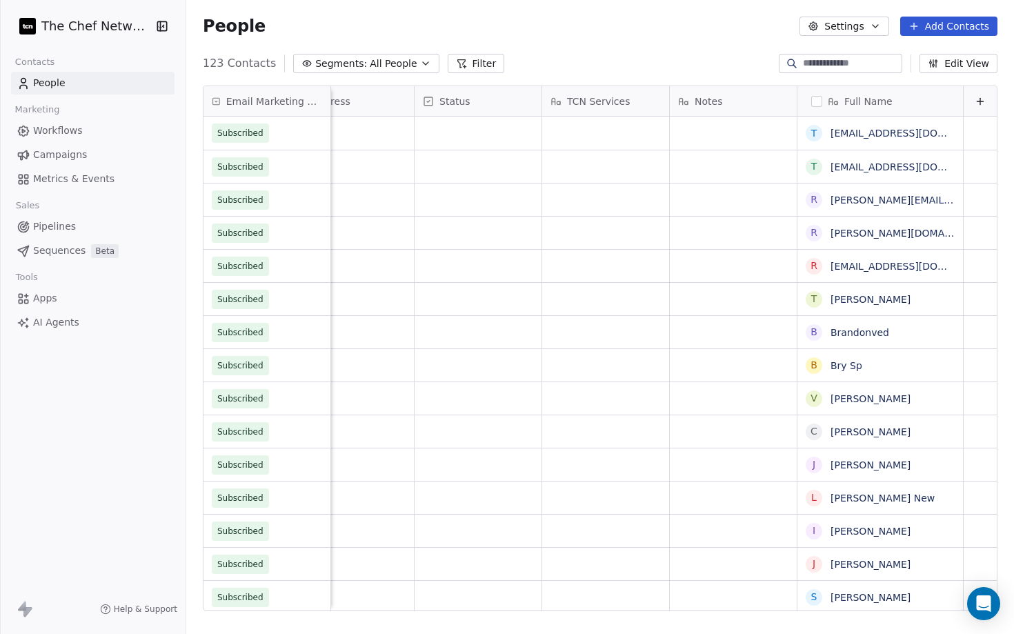
click at [82, 132] on link "Workflows" at bounding box center [92, 130] width 163 height 23
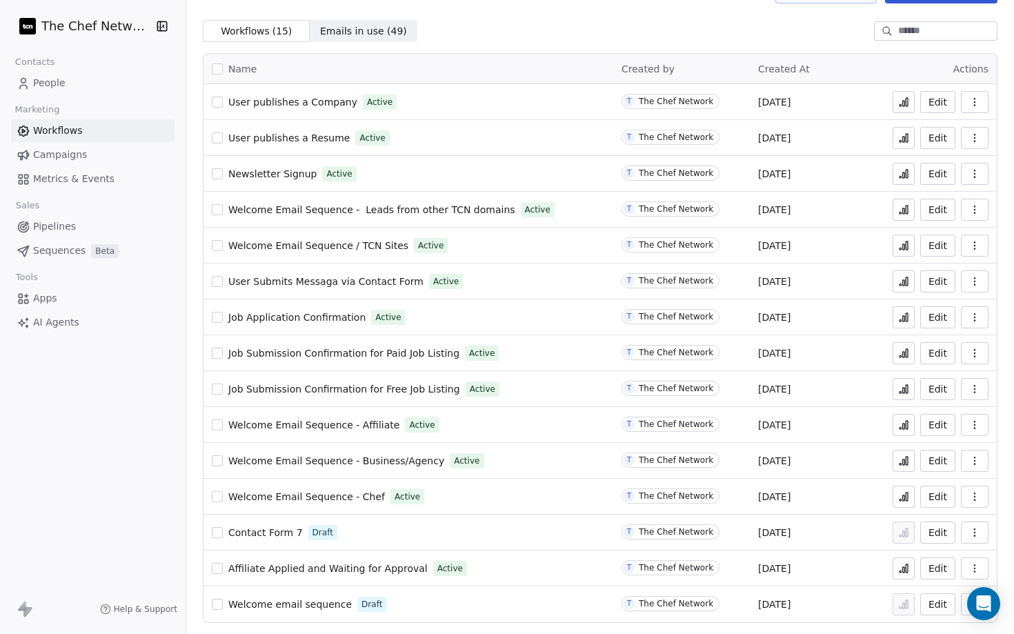
scroll to position [26, 0]
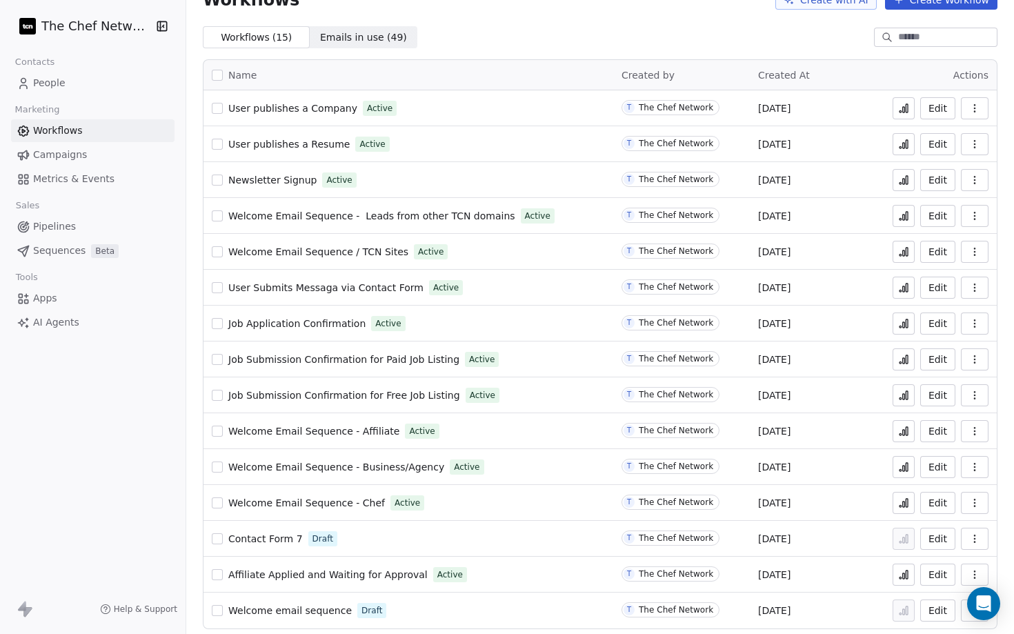
click at [907, 468] on icon at bounding box center [906, 467] width 2 height 8
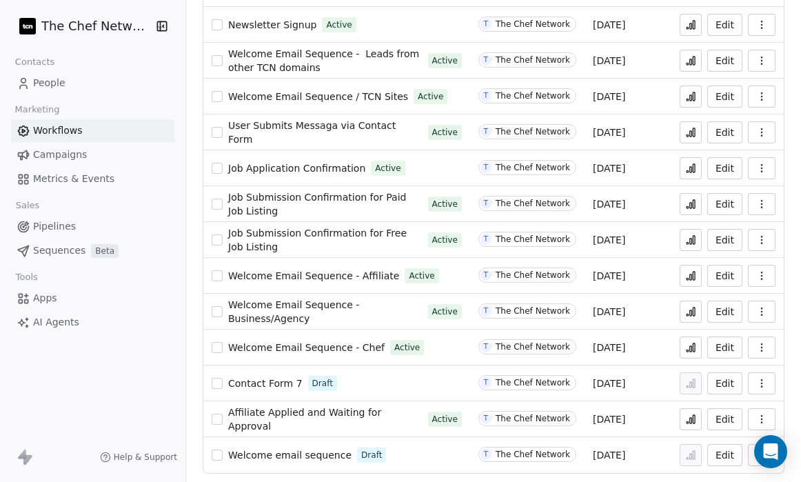
scroll to position [184, 0]
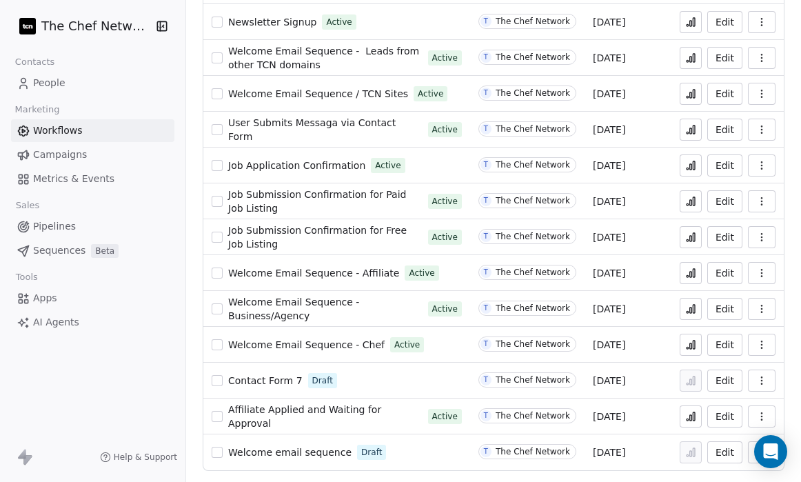
click at [326, 302] on span "Welcome Email Sequence - Business/Agency" at bounding box center [293, 308] width 131 height 25
click at [361, 343] on span "Welcome Email Sequence - Chef" at bounding box center [306, 344] width 157 height 11
click at [363, 343] on span "Welcome Email Sequence - Chef" at bounding box center [306, 344] width 157 height 11
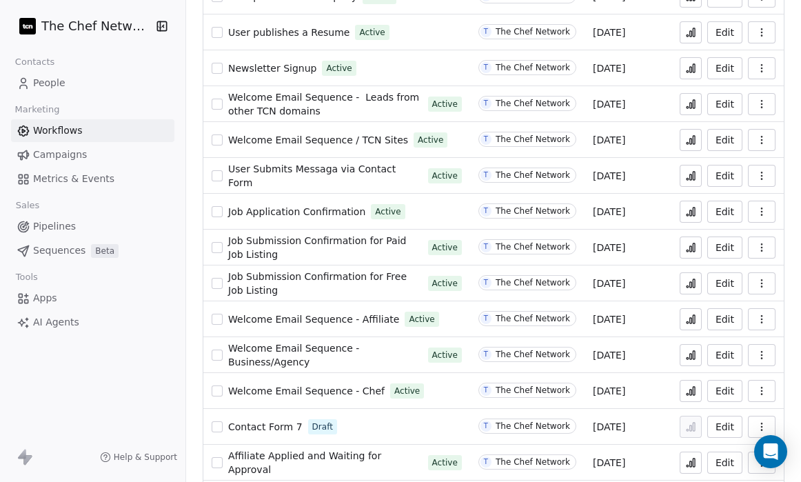
scroll to position [184, 0]
